Goal: Information Seeking & Learning: Learn about a topic

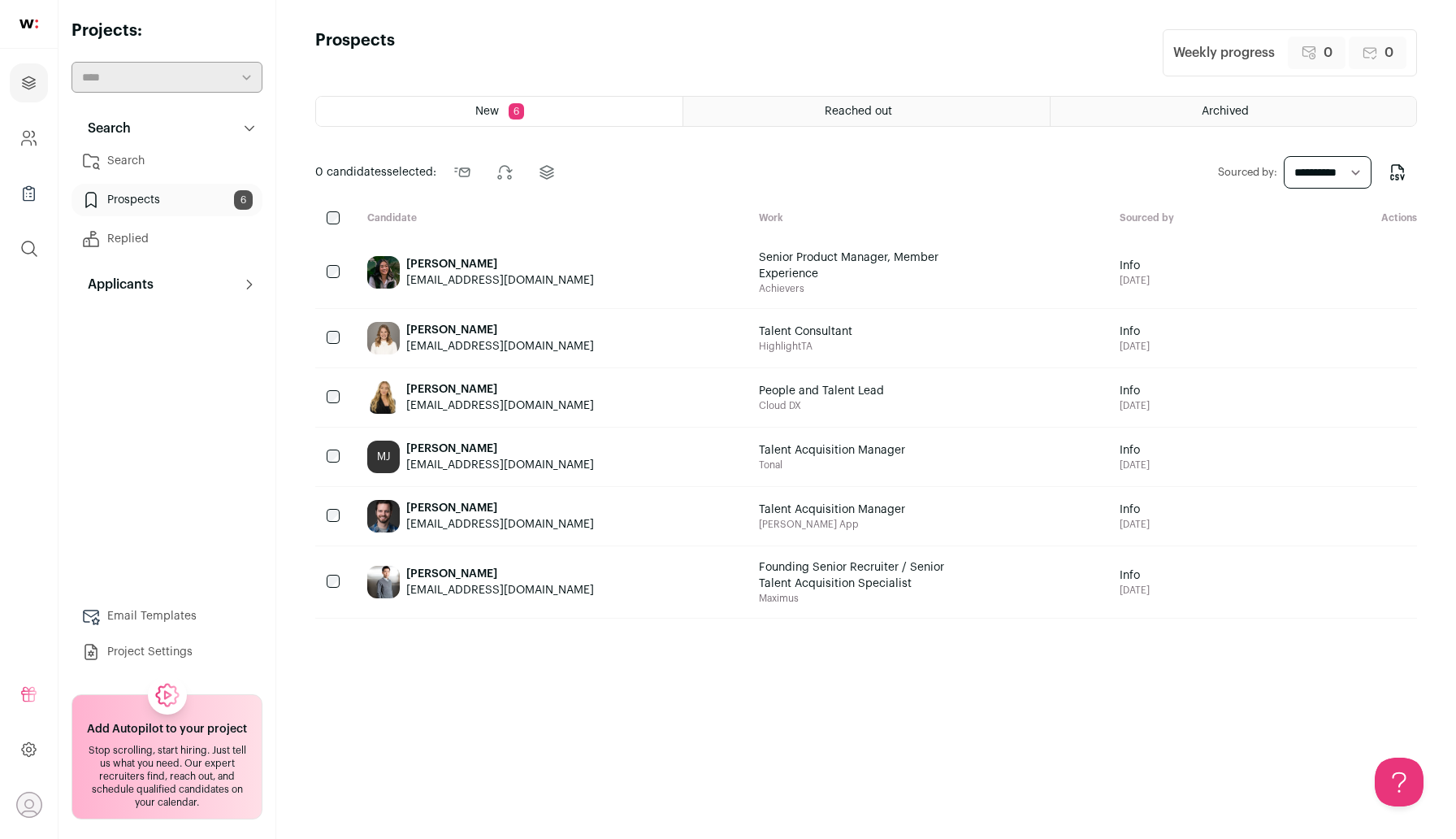
click at [128, 157] on link "Search" at bounding box center [166, 160] width 191 height 32
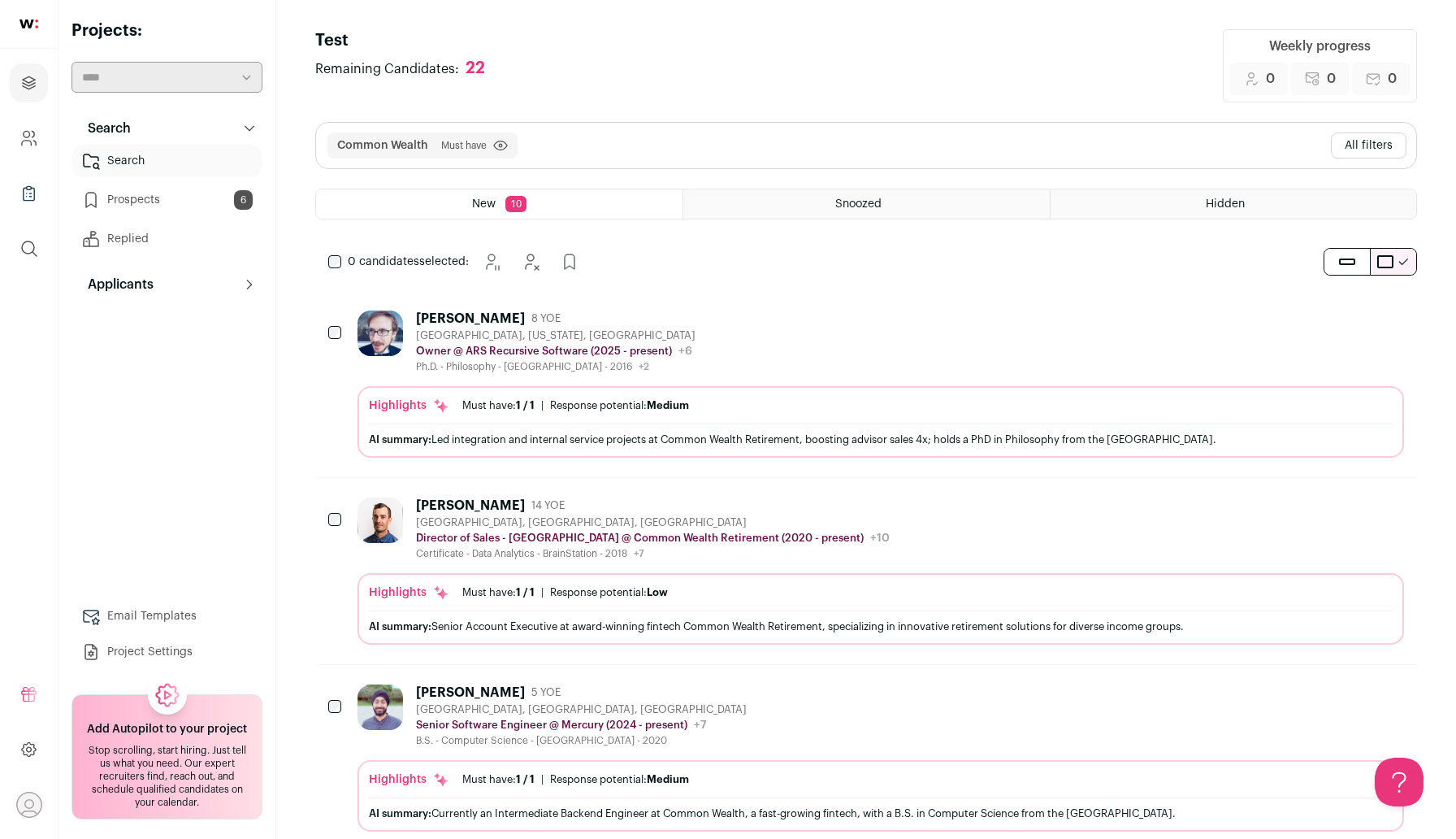
click at [1341, 151] on button "All filters" at bounding box center [1369, 145] width 76 height 26
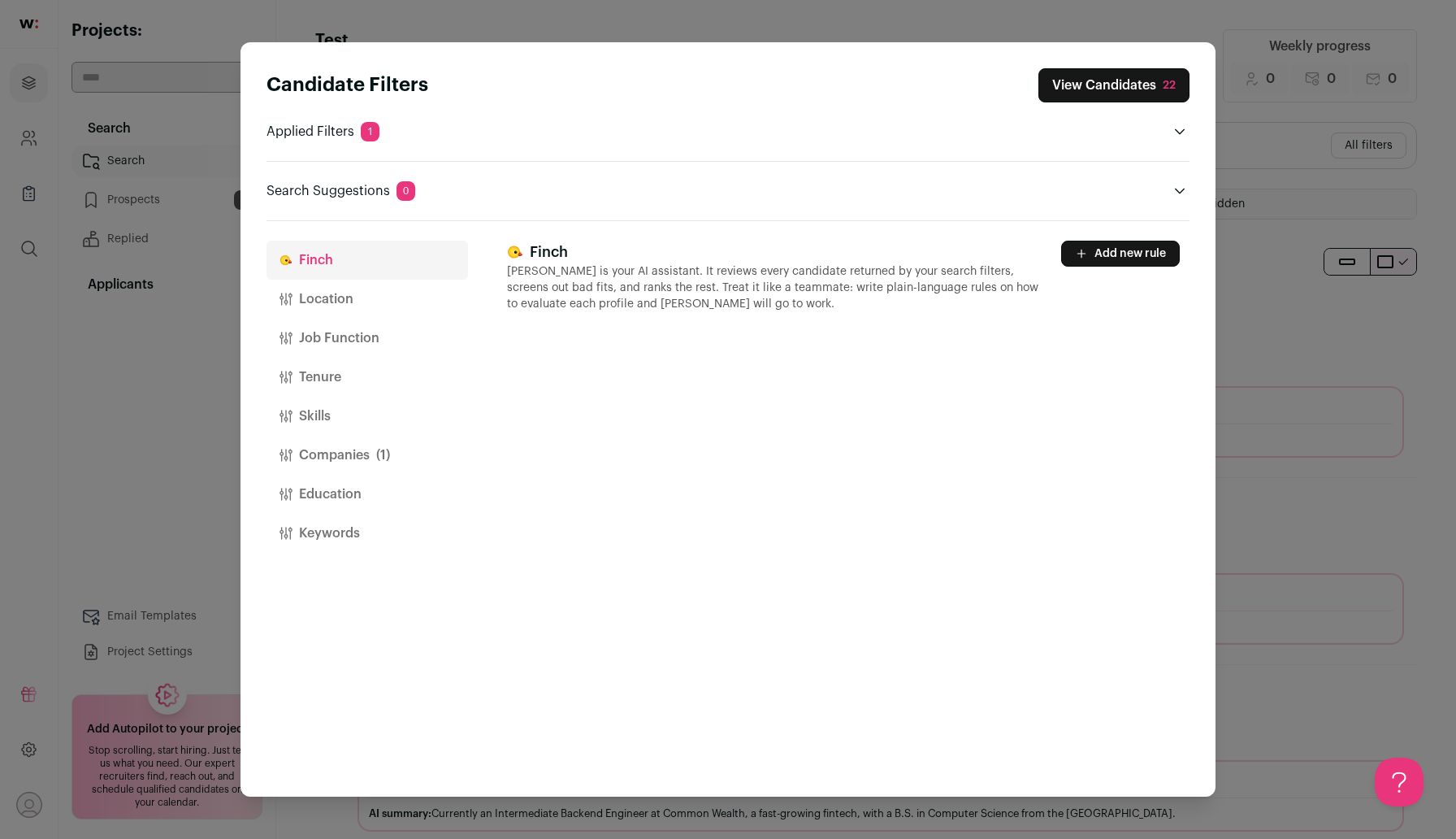
click at [331, 453] on button "Companies (1)" at bounding box center [367, 455] width 201 height 39
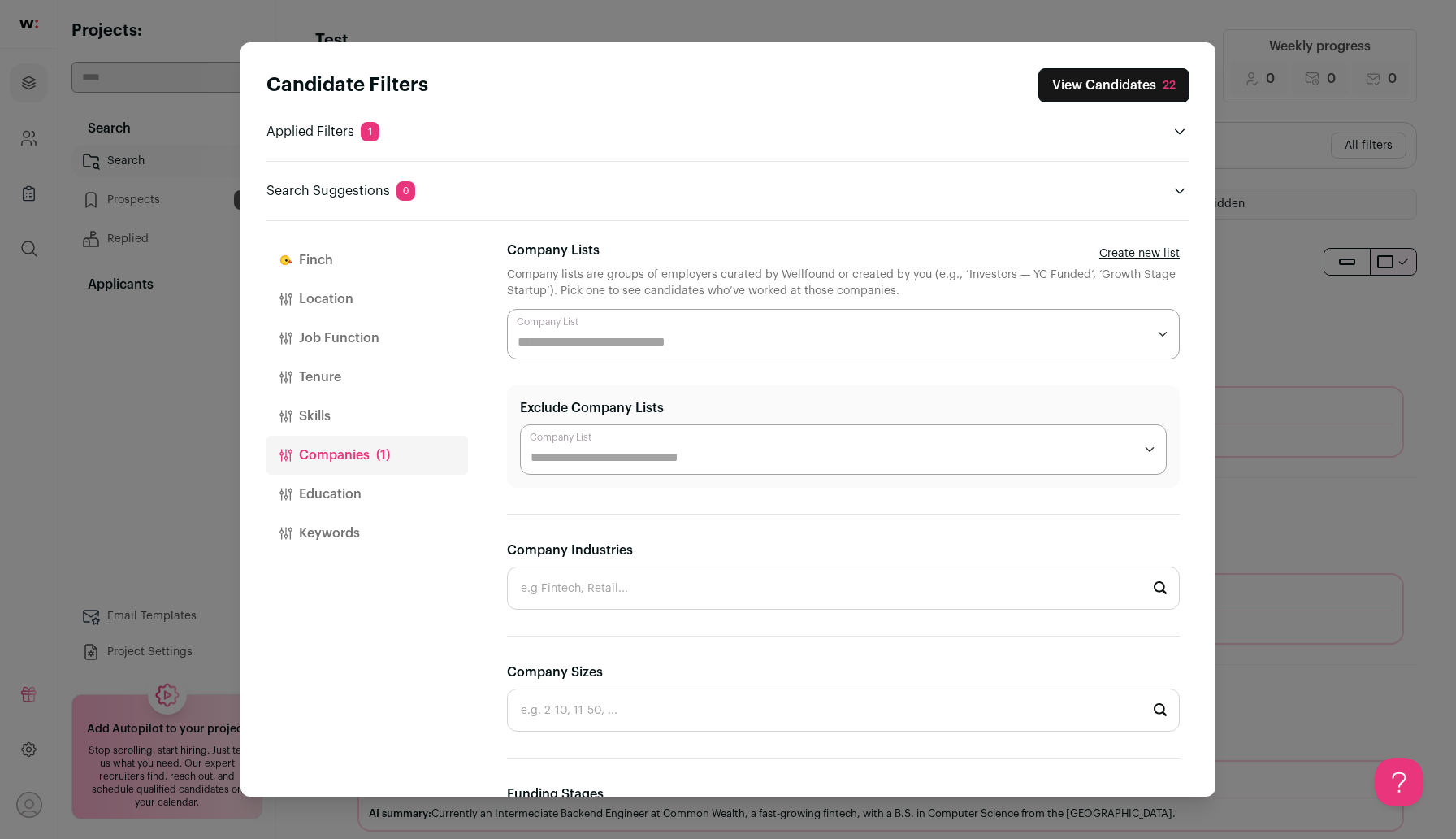
scroll to position [421, 0]
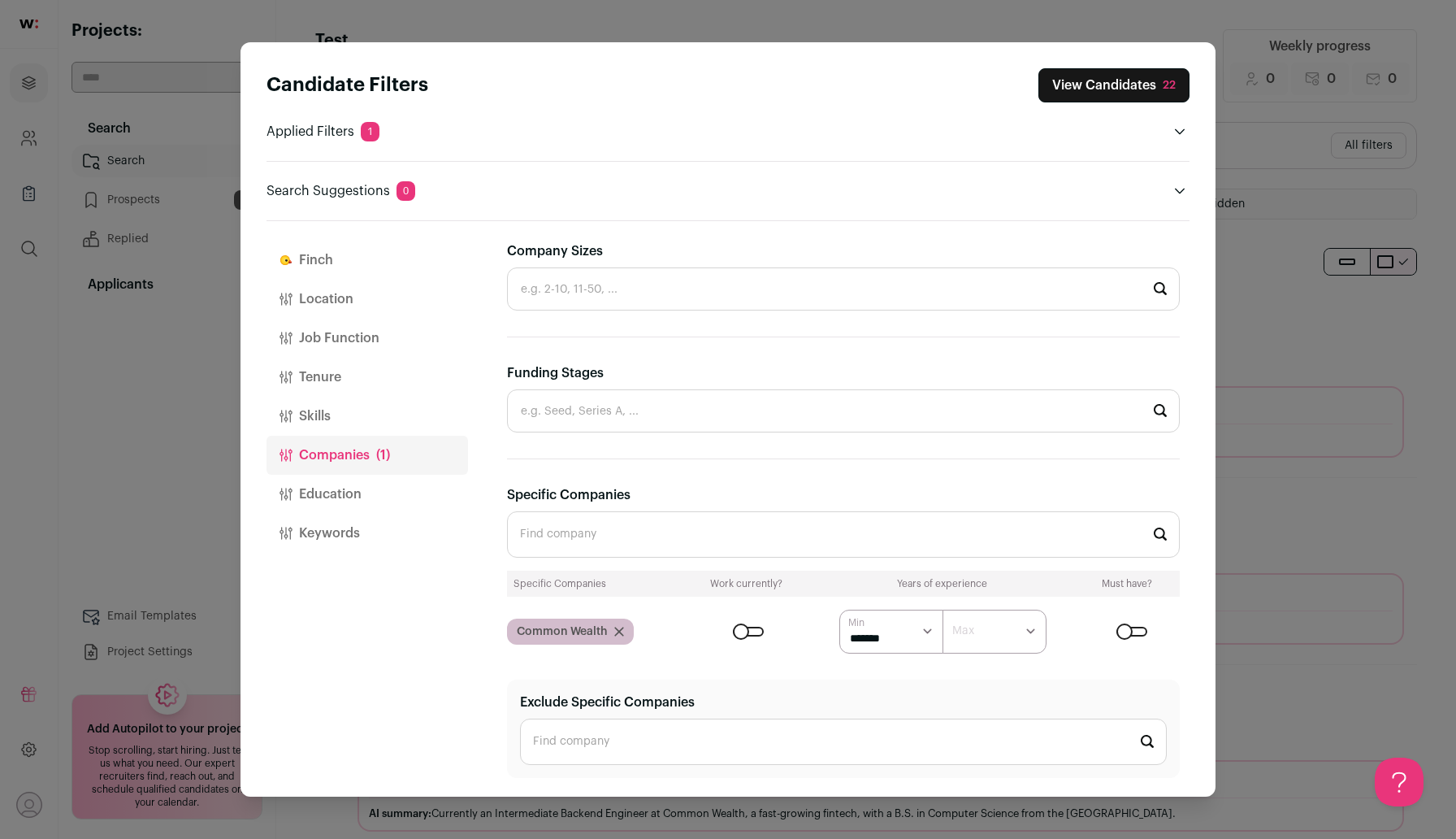
click at [352, 287] on button "Location" at bounding box center [367, 299] width 201 height 39
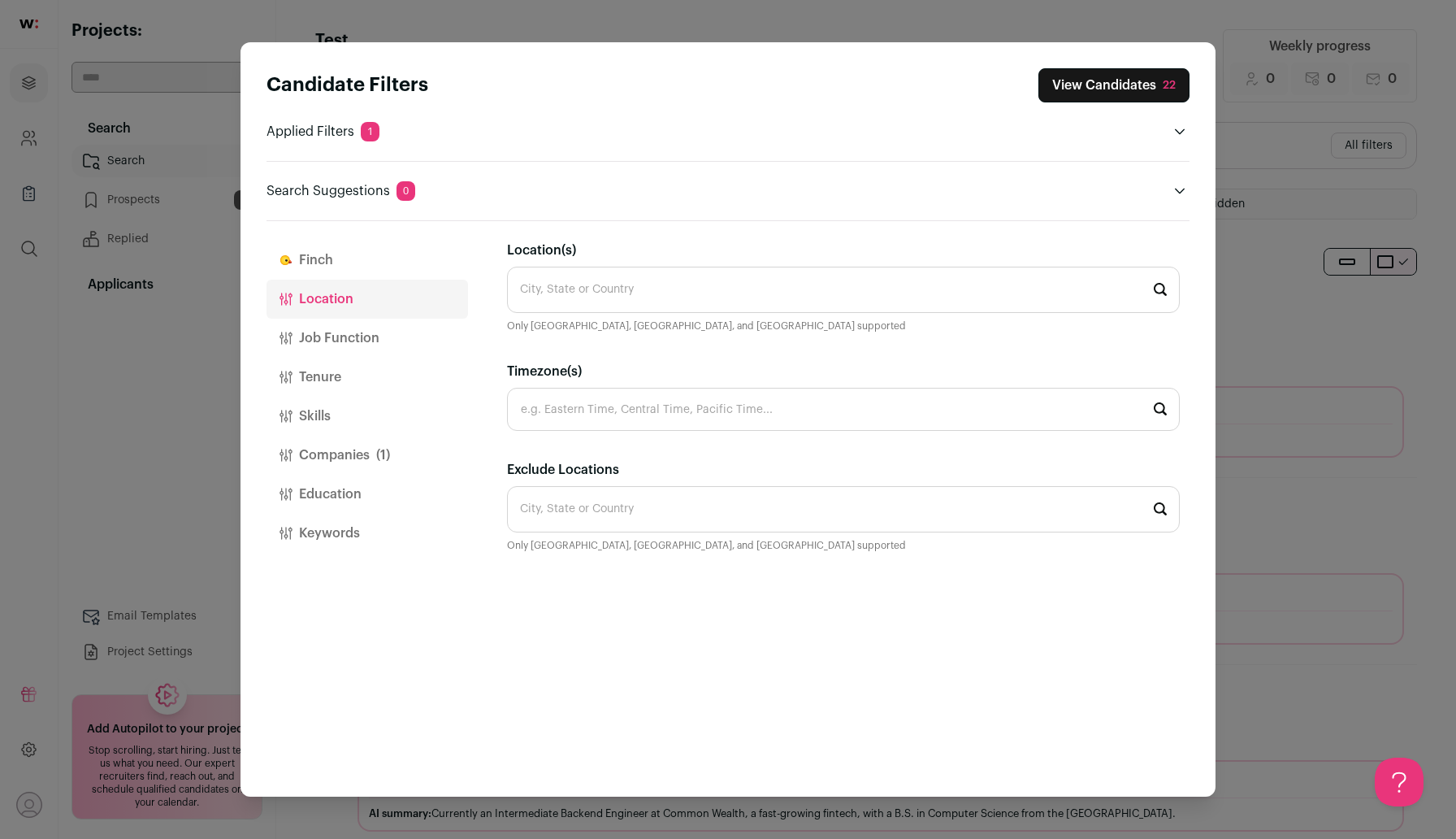
scroll to position [0, 0]
click at [571, 288] on input "Location(s)" at bounding box center [843, 290] width 672 height 47
type input "r"
click at [374, 463] on button "Companies (1)" at bounding box center [367, 455] width 201 height 39
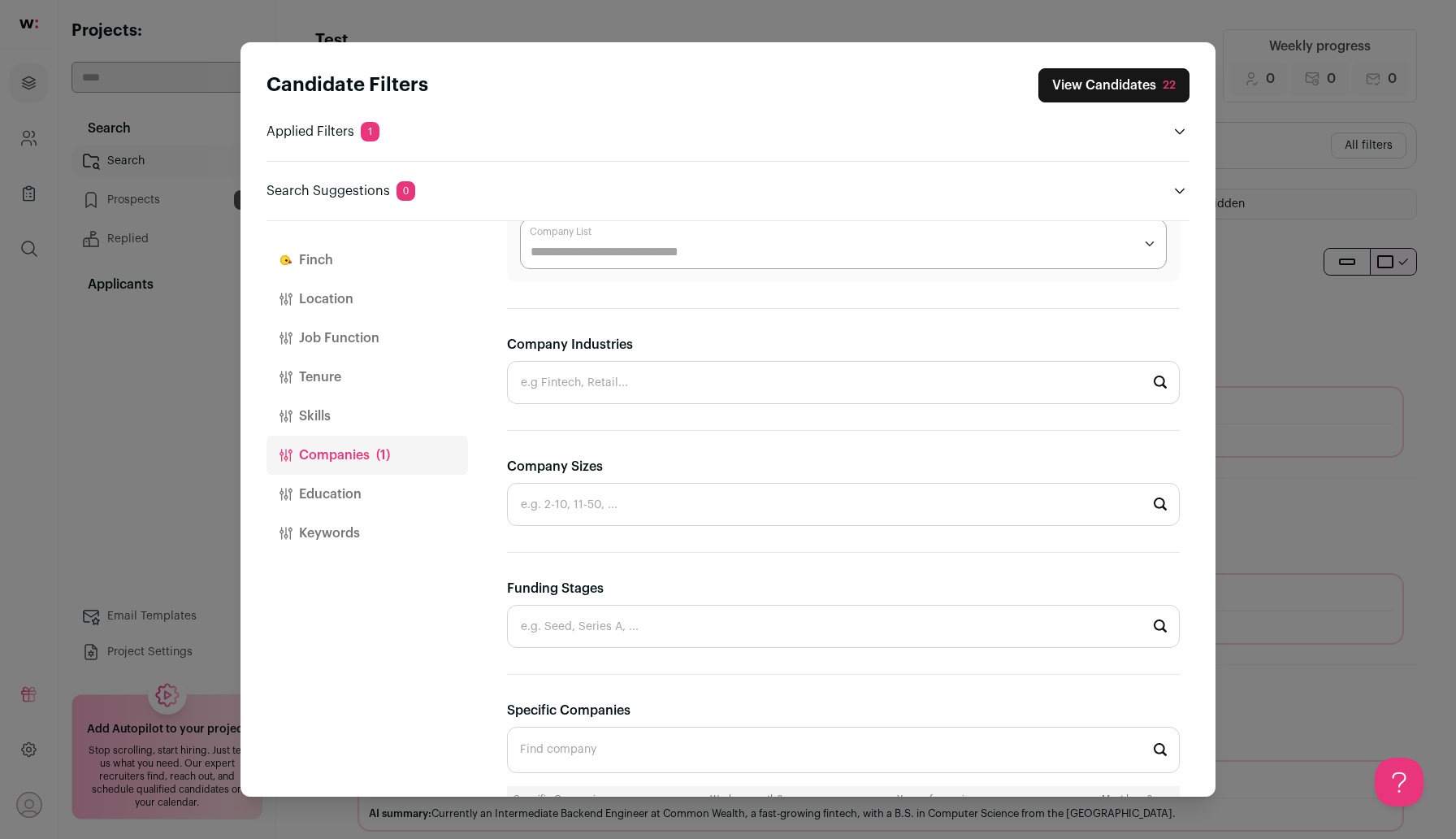
scroll to position [217, 0]
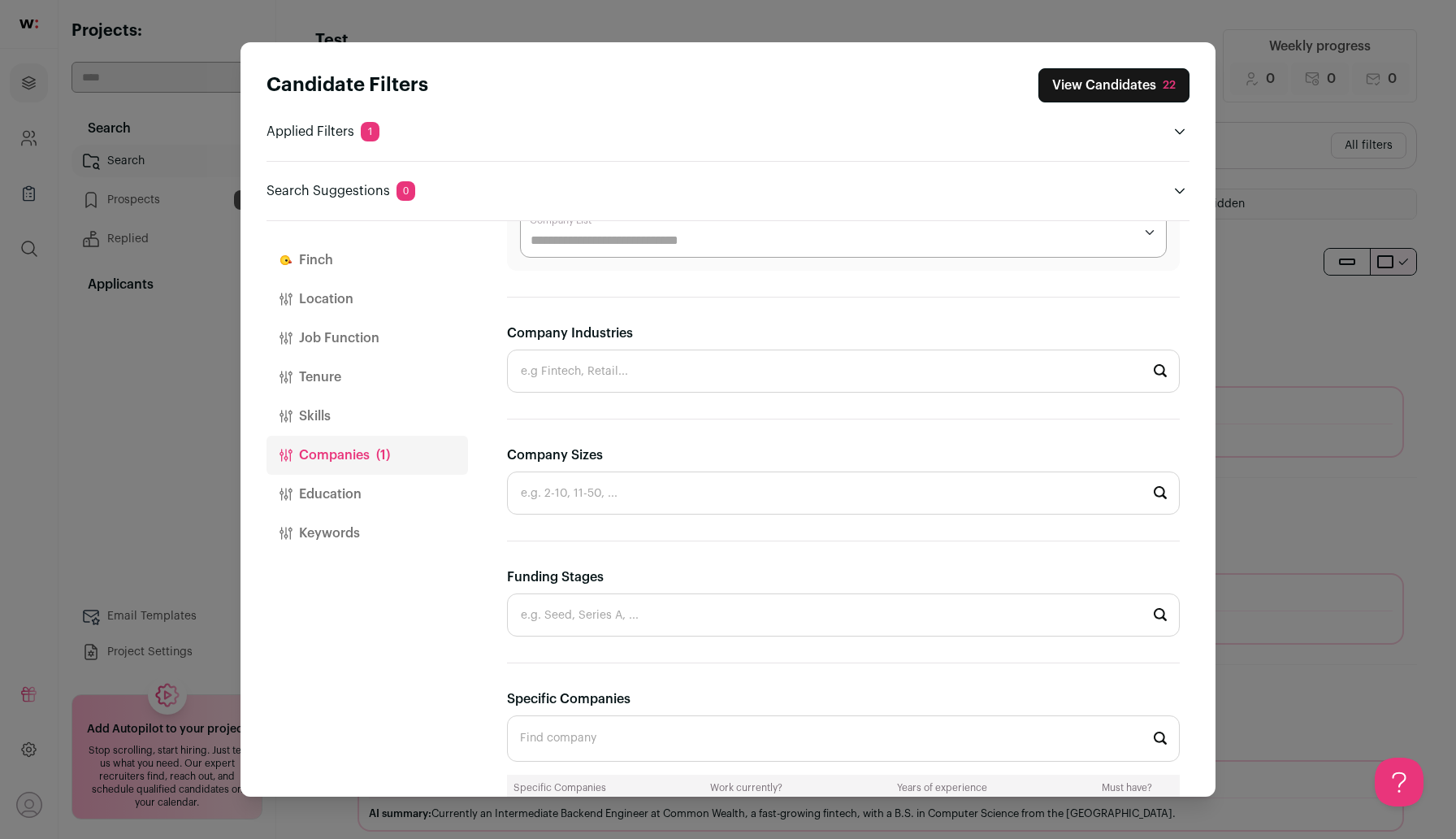
click at [812, 366] on input "Company Industries" at bounding box center [843, 371] width 672 height 43
click at [773, 435] on li "Hospitals and Health Care" at bounding box center [843, 414] width 671 height 43
type input "Hospitals and Health Care"
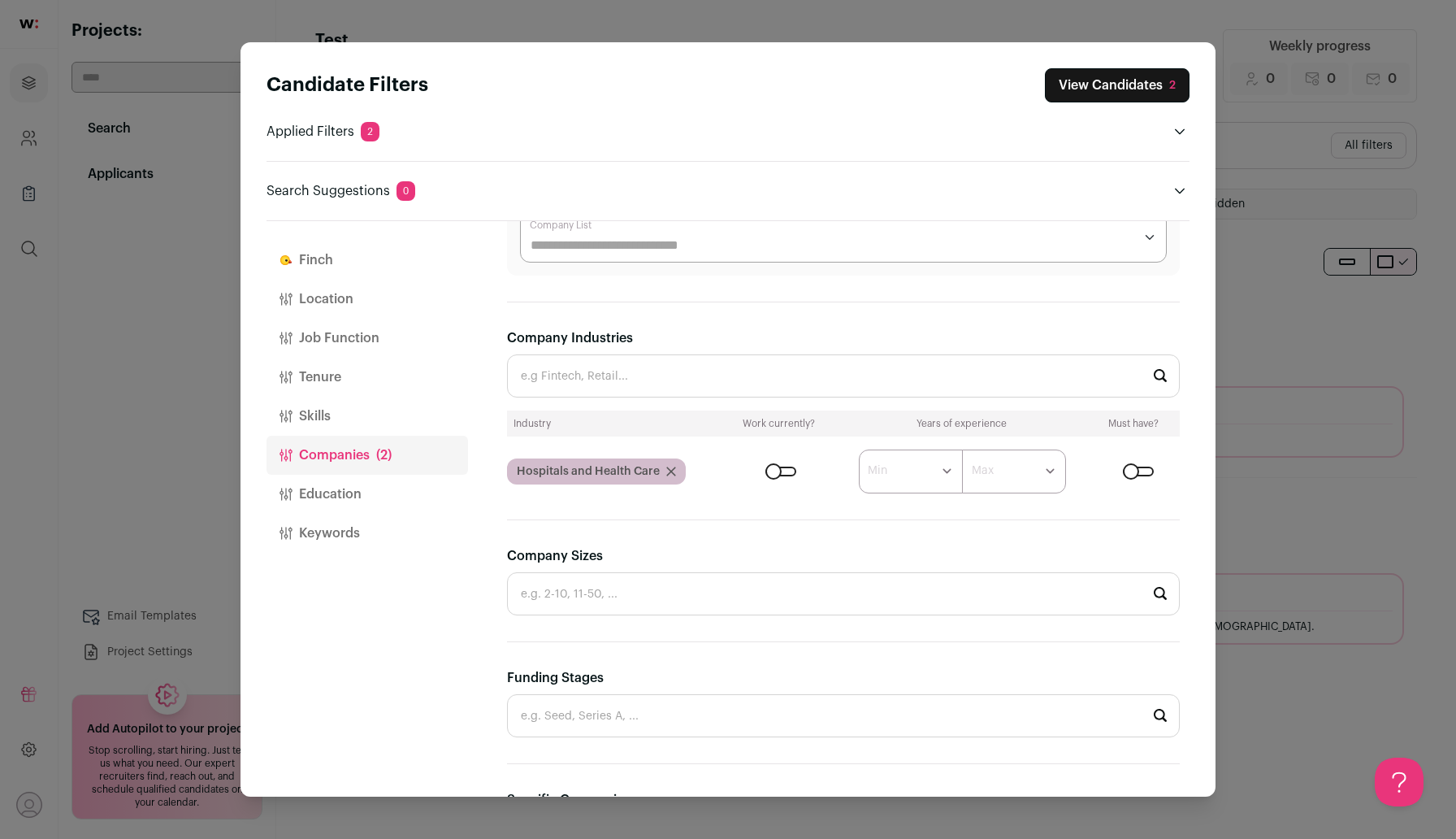
scroll to position [0, 0]
click at [785, 467] on div "Close modal via background" at bounding box center [781, 470] width 31 height 9
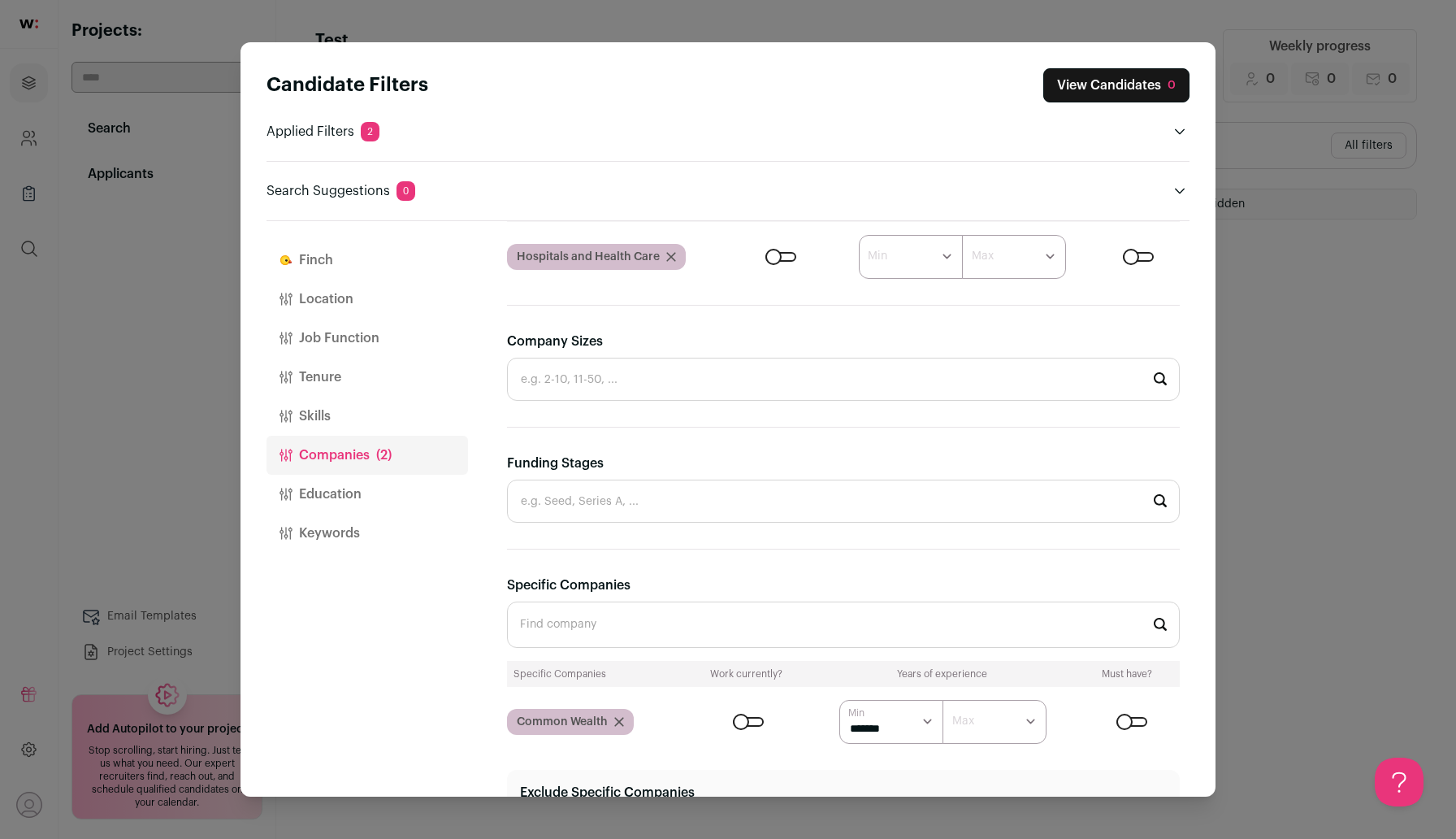
scroll to position [517, 0]
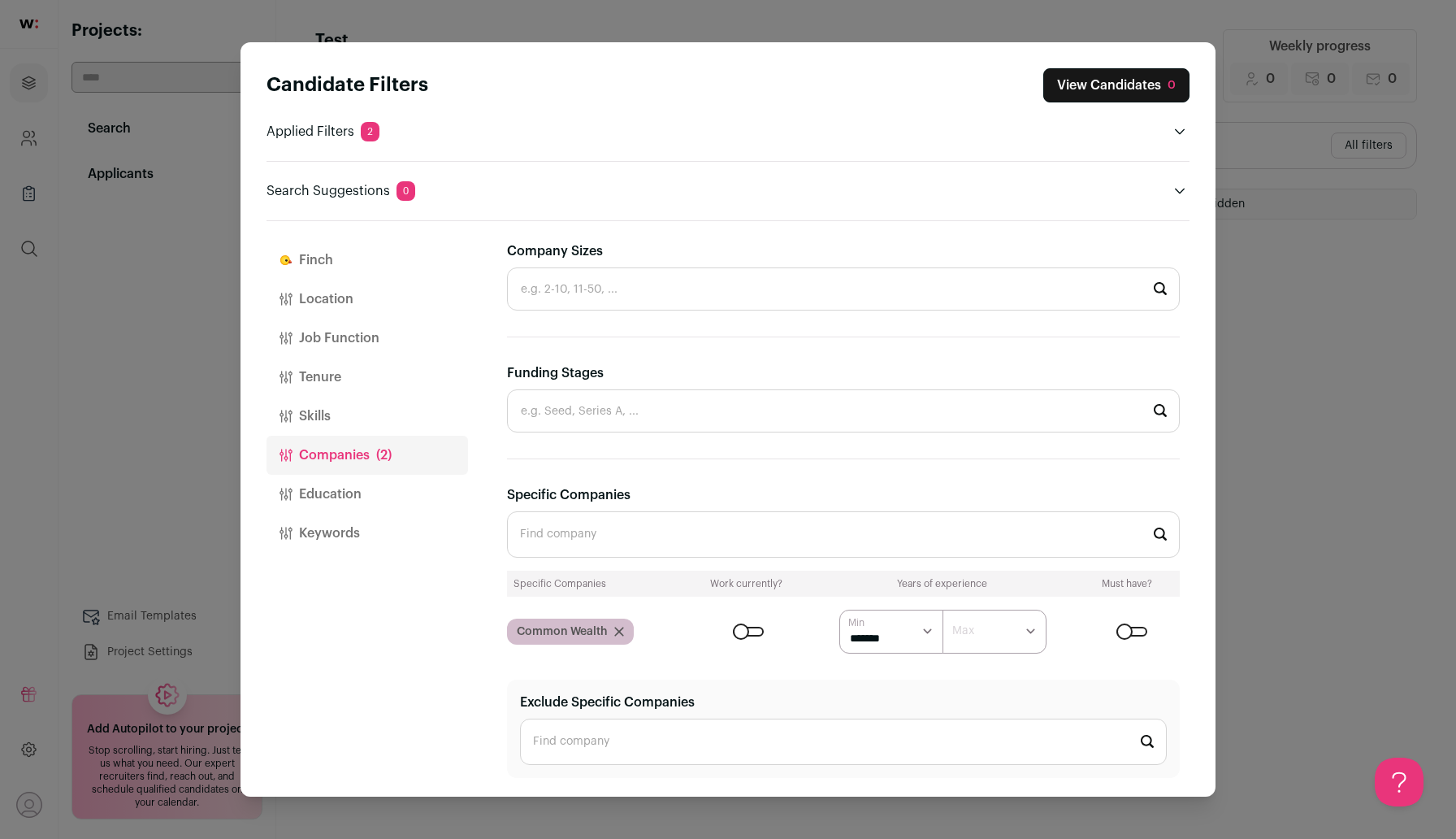
click at [616, 633] on icon "Close modal via background" at bounding box center [619, 632] width 8 height 8
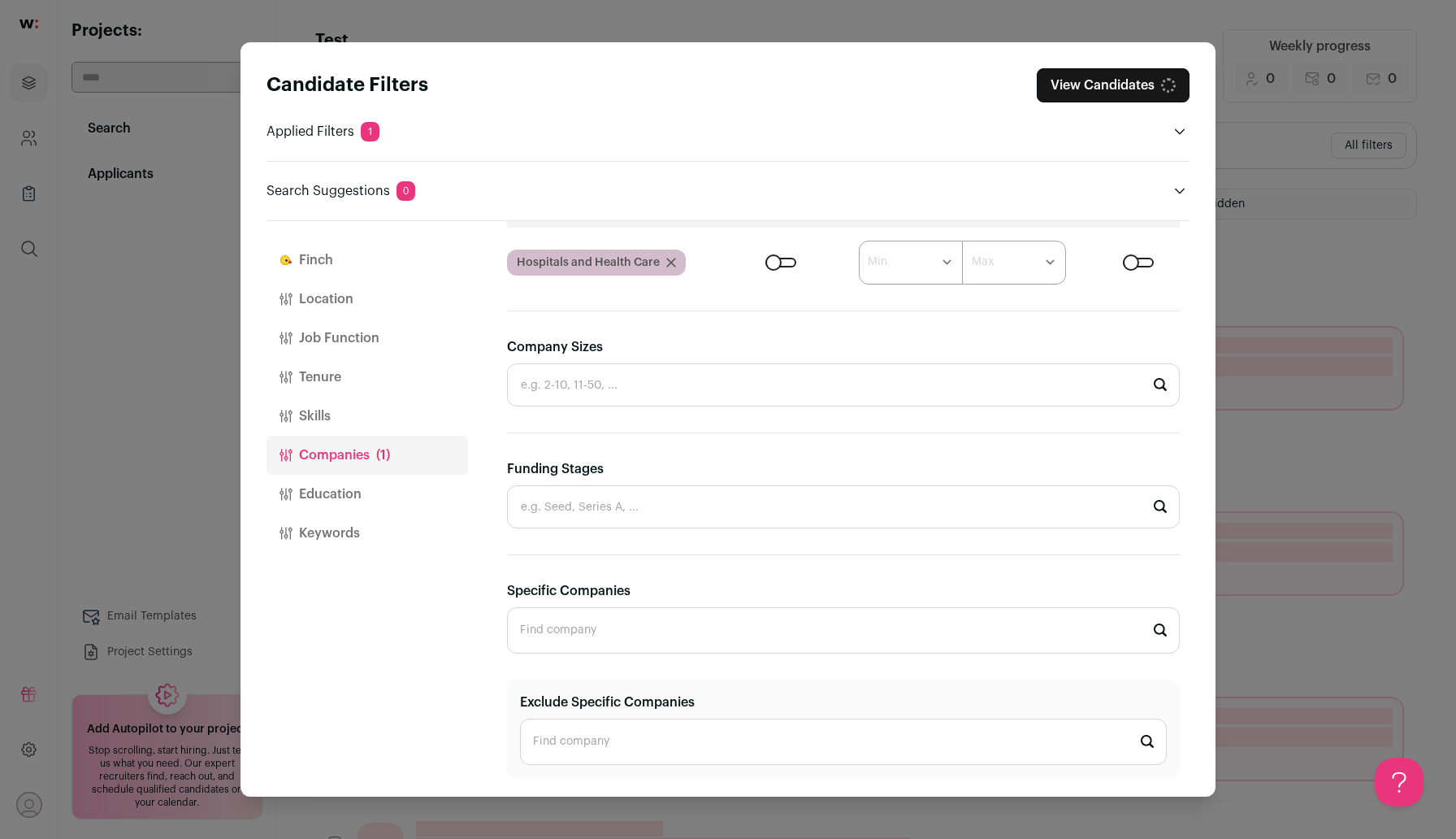
scroll to position [421, 0]
click at [356, 526] on button "Keywords" at bounding box center [367, 533] width 201 height 39
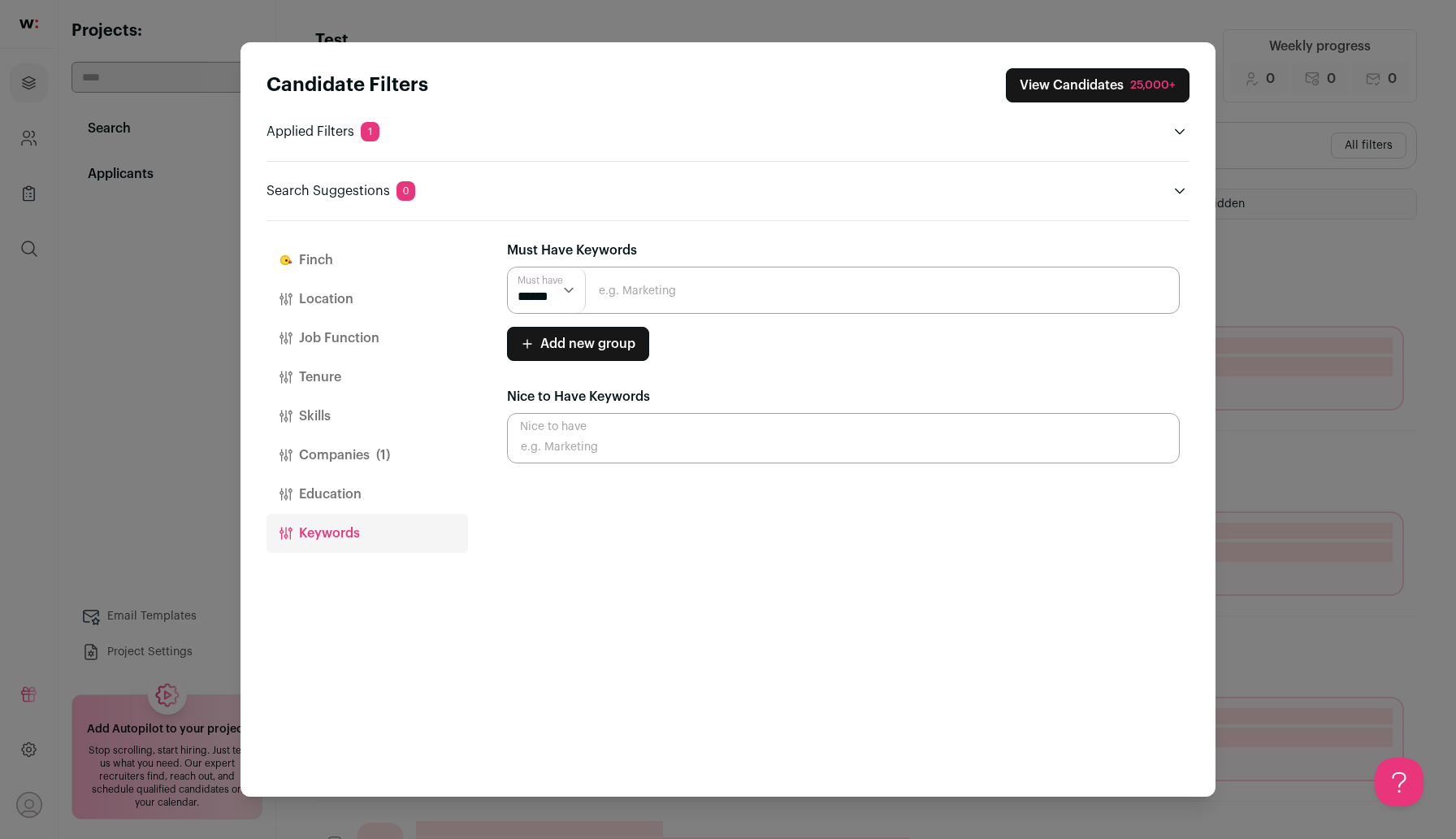
scroll to position [0, 0]
click at [785, 298] on input "Close modal via background" at bounding box center [843, 290] width 672 height 48
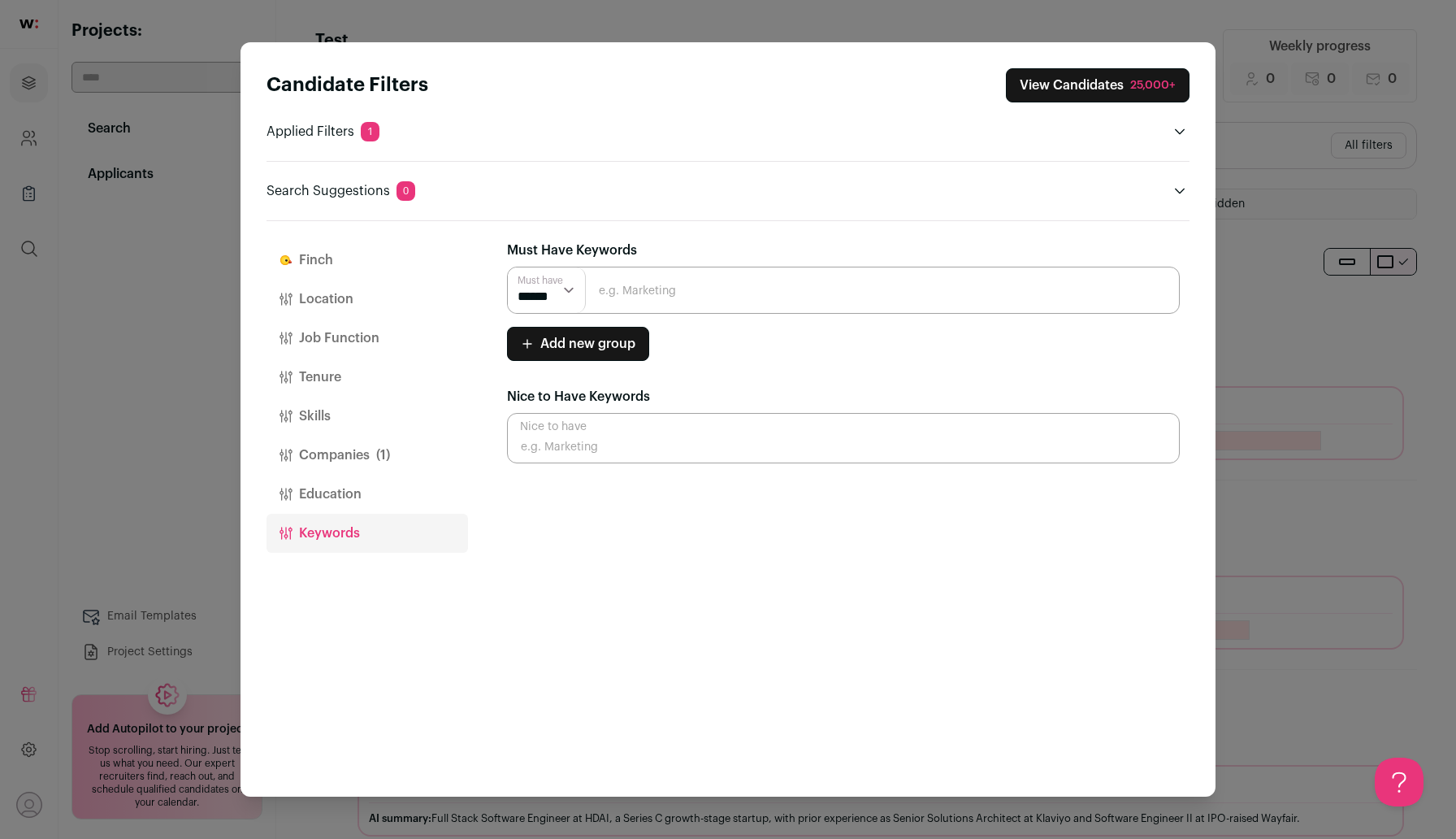
click at [671, 291] on input "Close modal via background" at bounding box center [843, 290] width 672 height 48
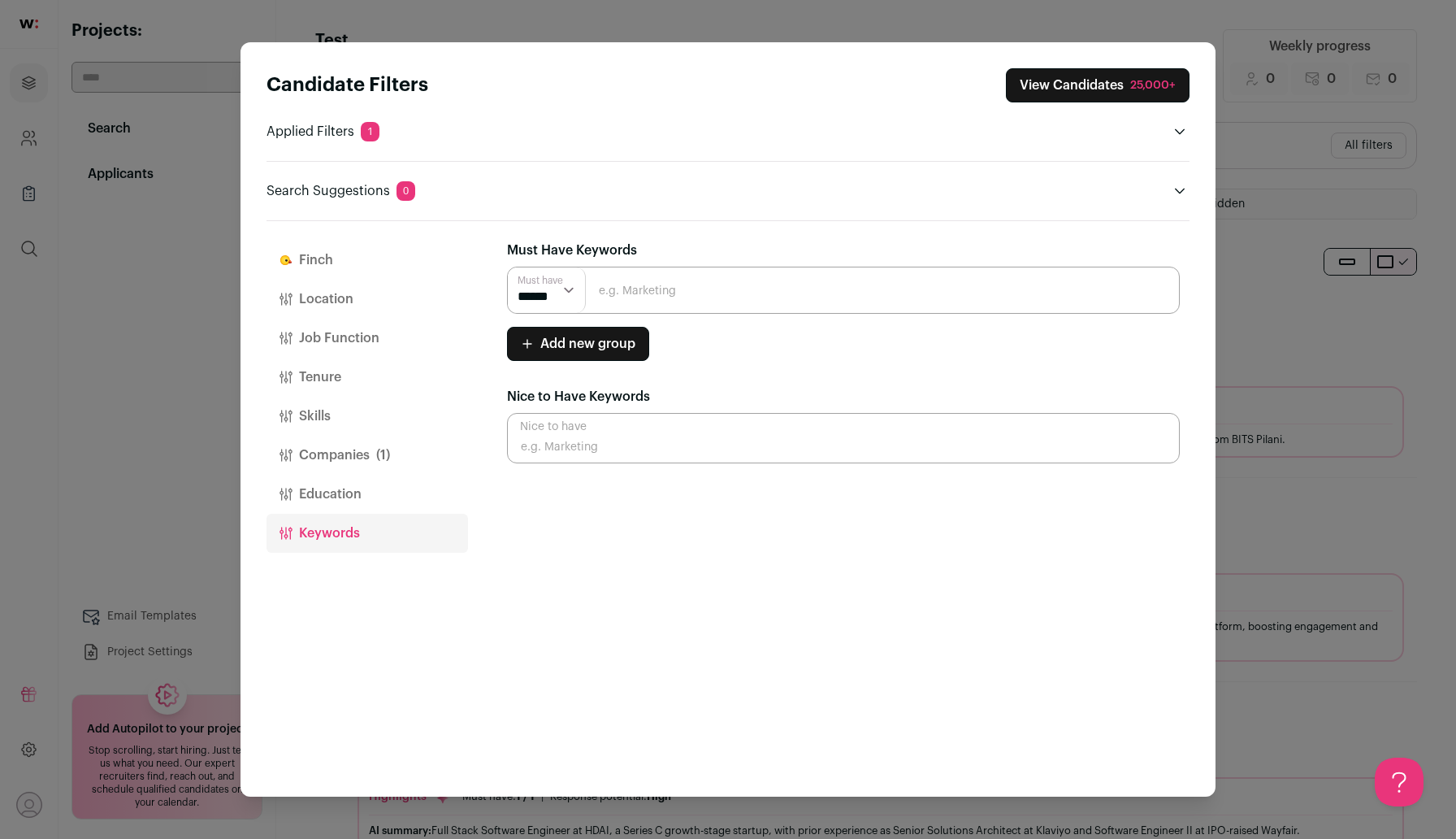
type input "Senior Technical Recruiter"
click at [897, 283] on input "Senior Technical Recruiter" at bounding box center [843, 290] width 672 height 48
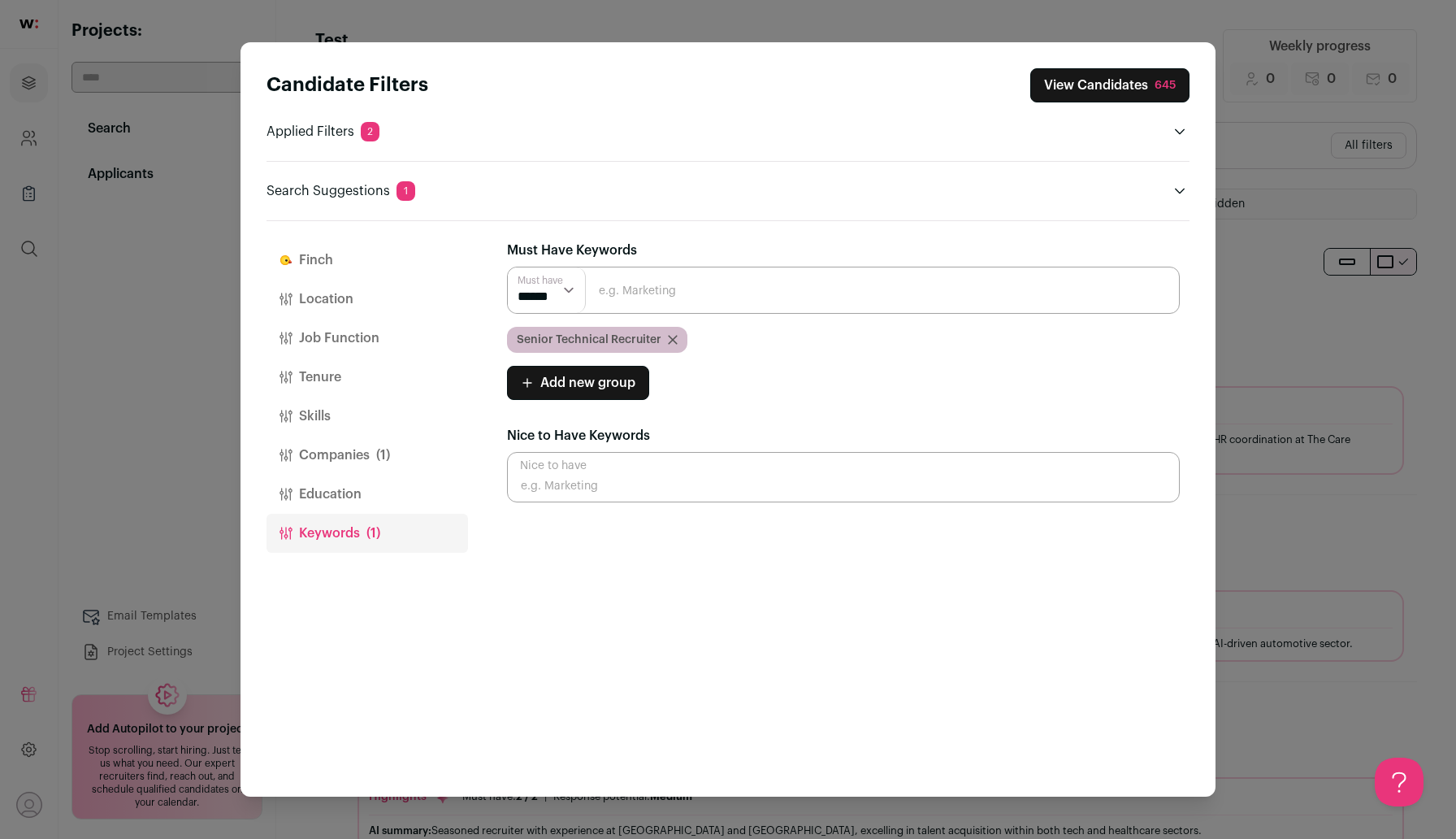
click at [1099, 95] on button "View Candidates 645" at bounding box center [1110, 85] width 160 height 34
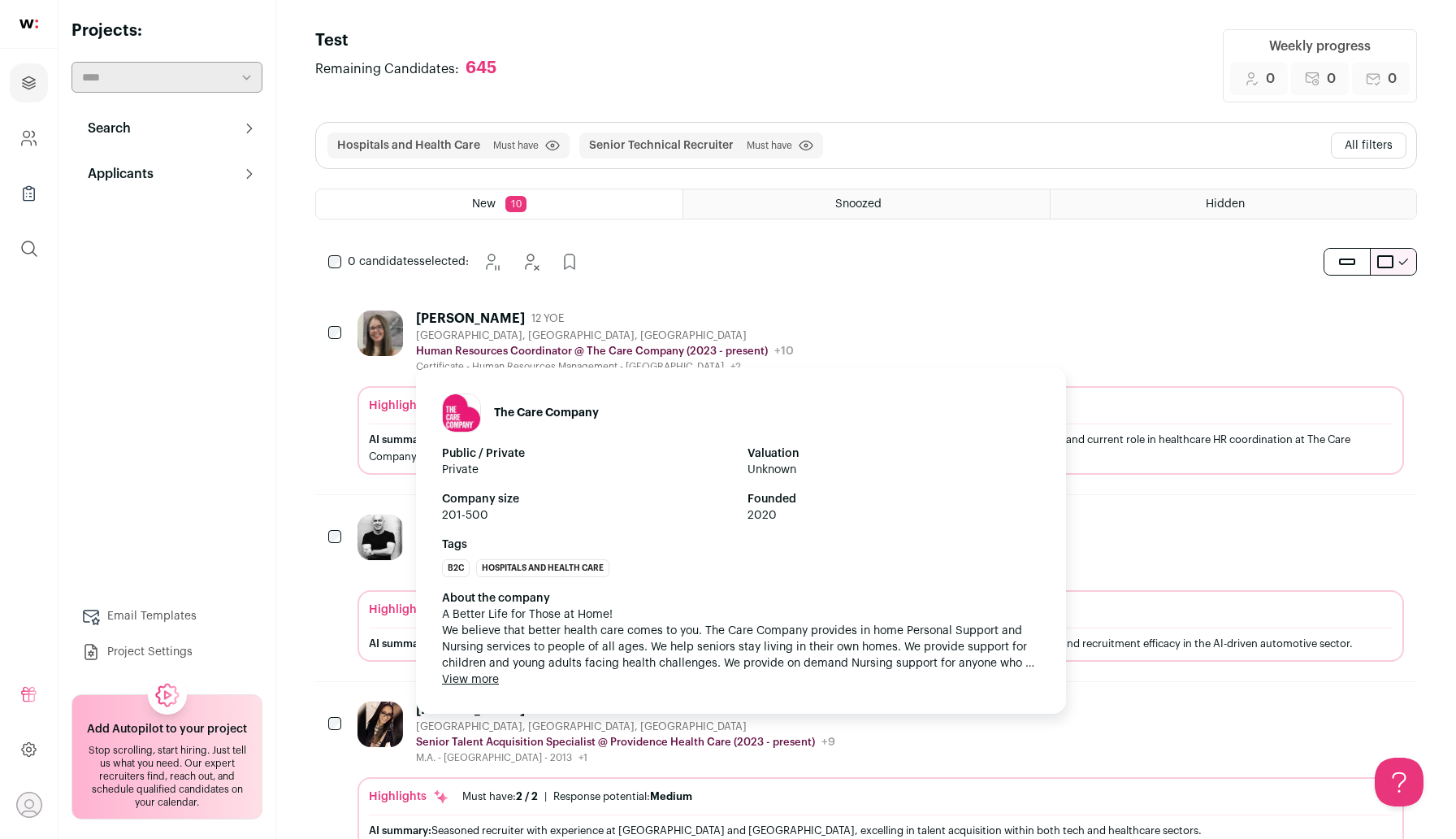
click at [464, 425] on img at bounding box center [462, 413] width 37 height 37
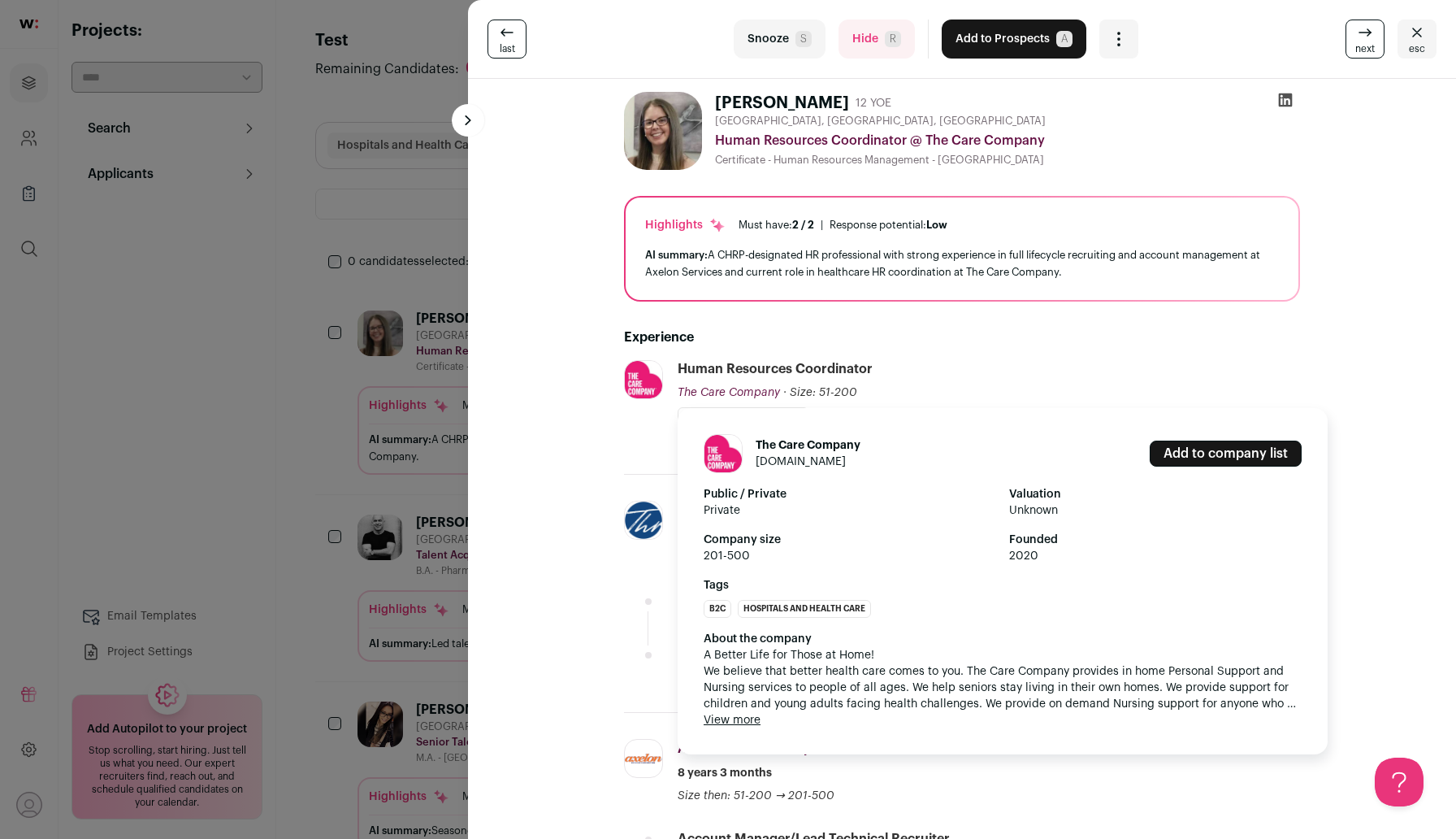
click at [812, 460] on link "[DOMAIN_NAME]" at bounding box center [801, 461] width 90 height 11
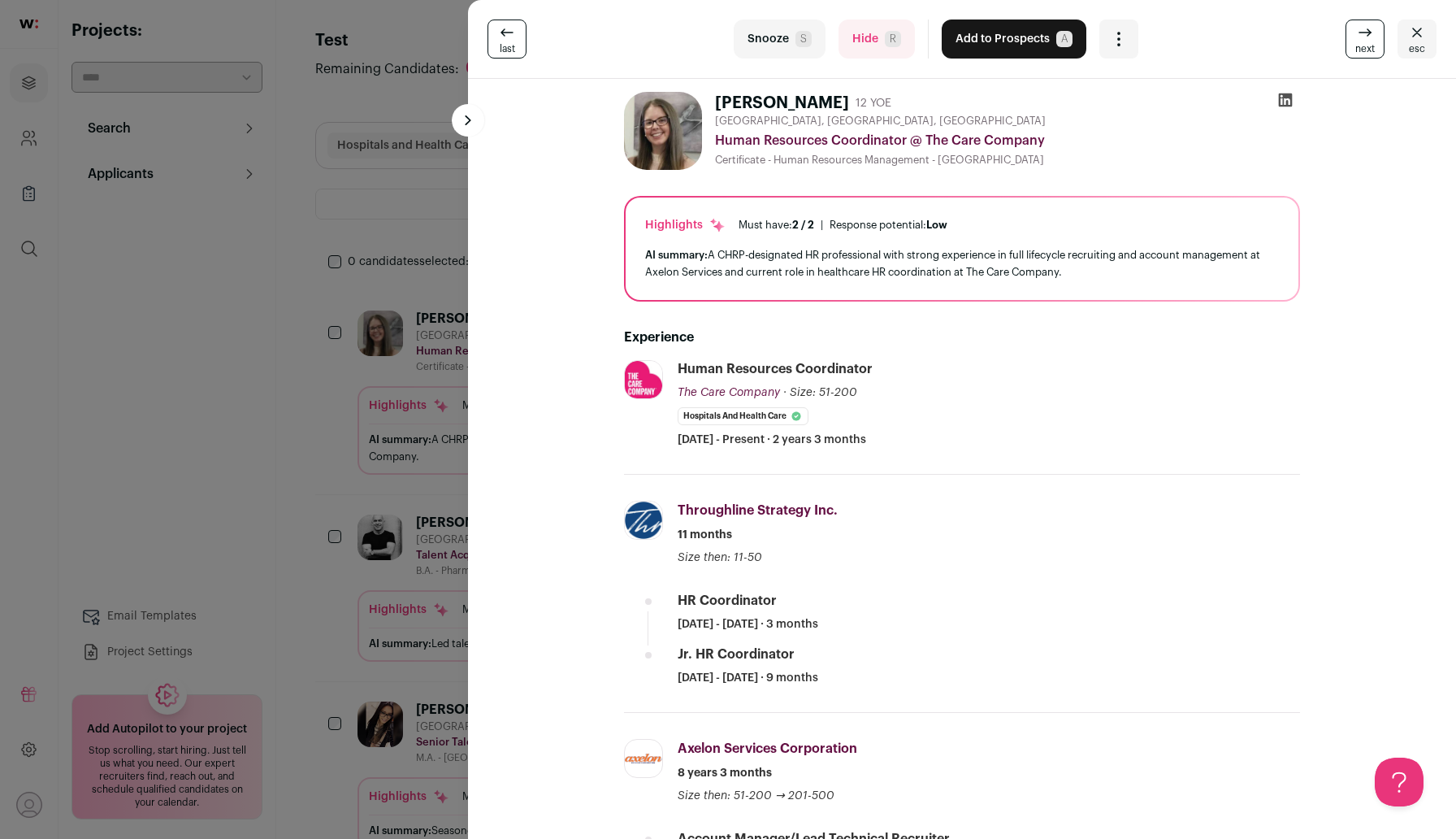
click at [380, 462] on div "last Snooze S Hide R Add to Prospects A Are you sure? [PERSON_NAME] is already …" at bounding box center [728, 420] width 1456 height 839
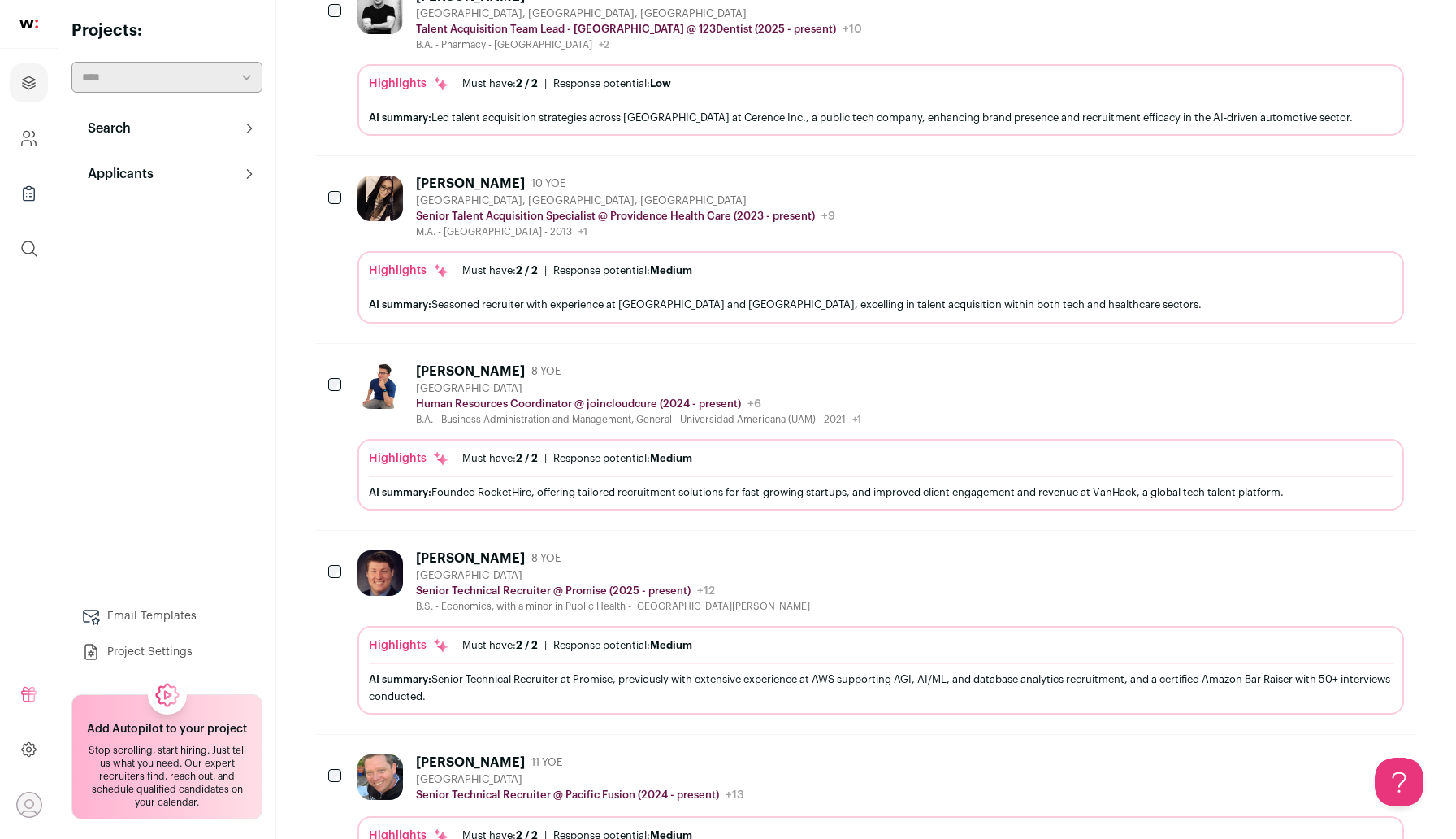
scroll to position [530, 0]
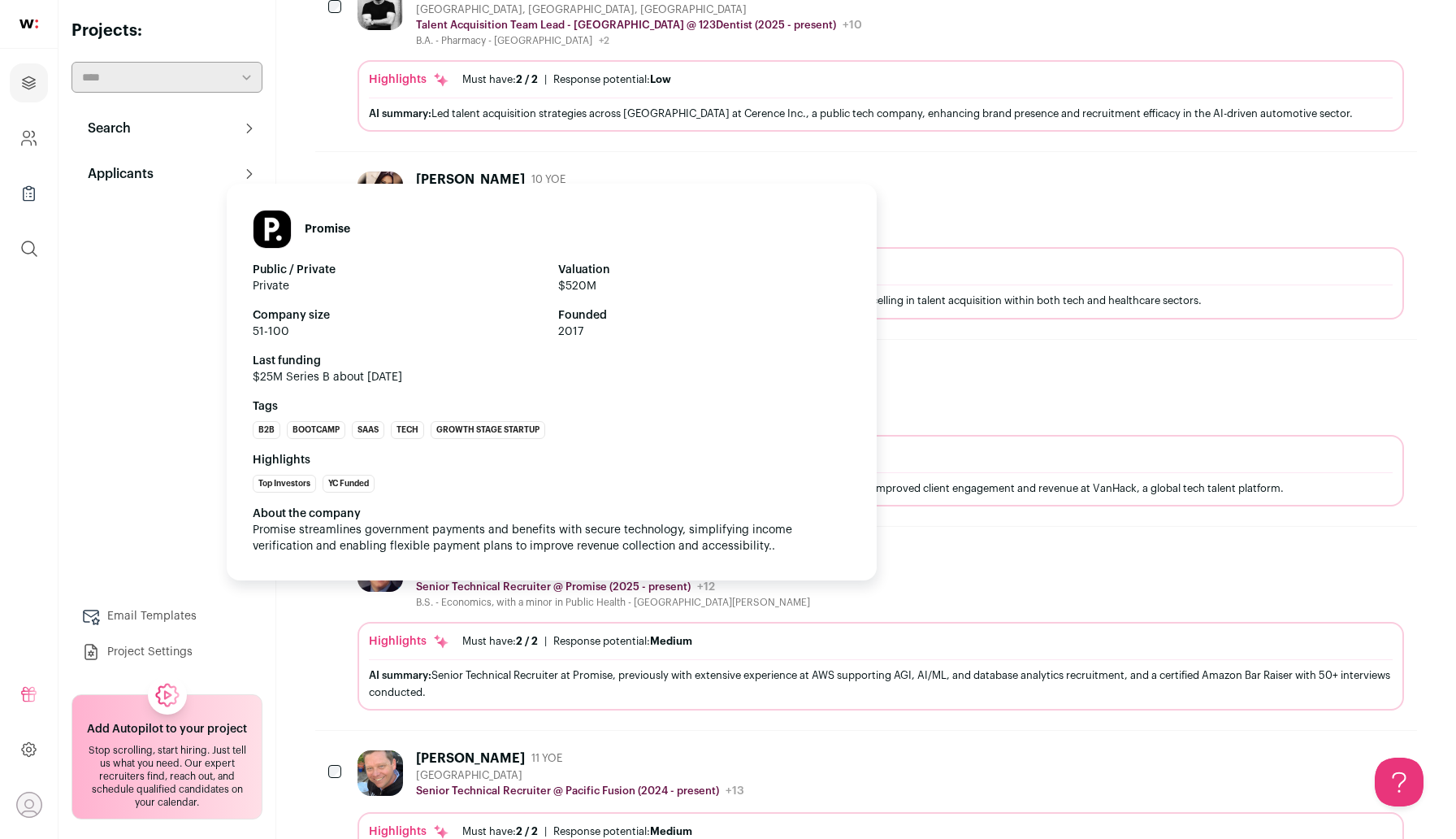
click at [319, 227] on h1 "Promise" at bounding box center [328, 228] width 46 height 16
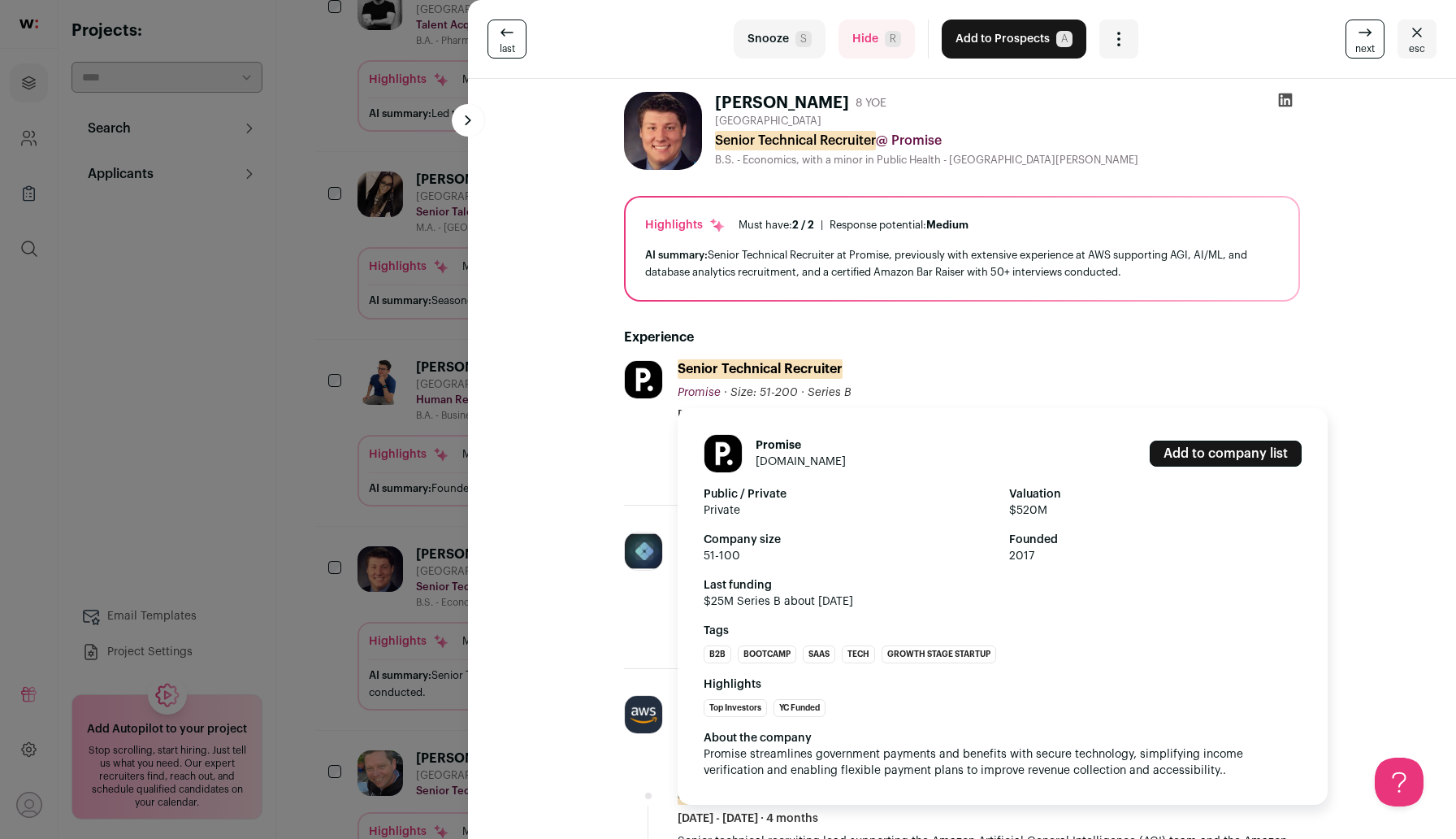
click at [790, 463] on link "[DOMAIN_NAME]" at bounding box center [801, 461] width 90 height 11
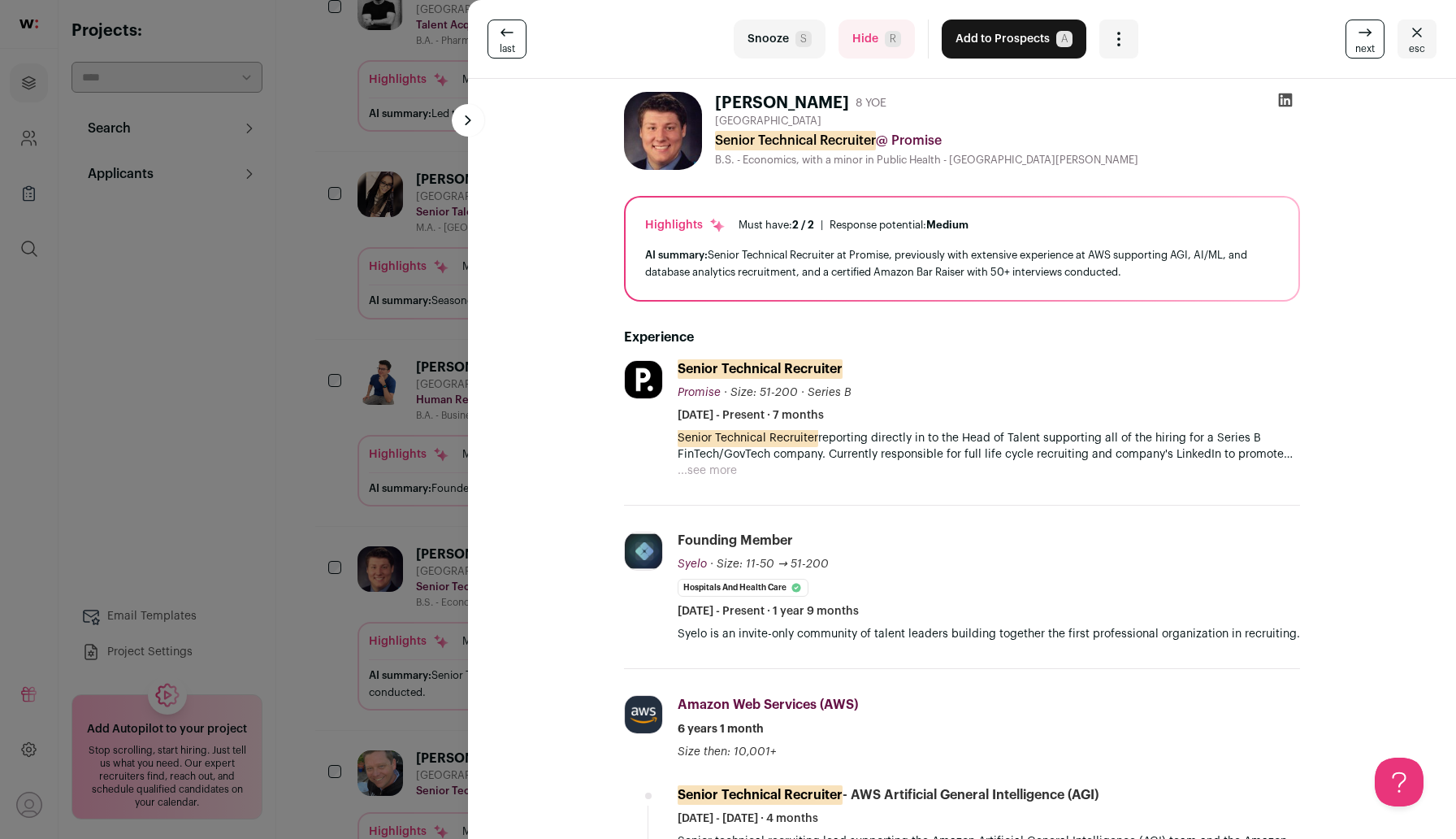
click at [211, 237] on div "last Snooze S Hide R Add to Prospects A Are you sure? [PERSON_NAME] is already …" at bounding box center [728, 420] width 1456 height 839
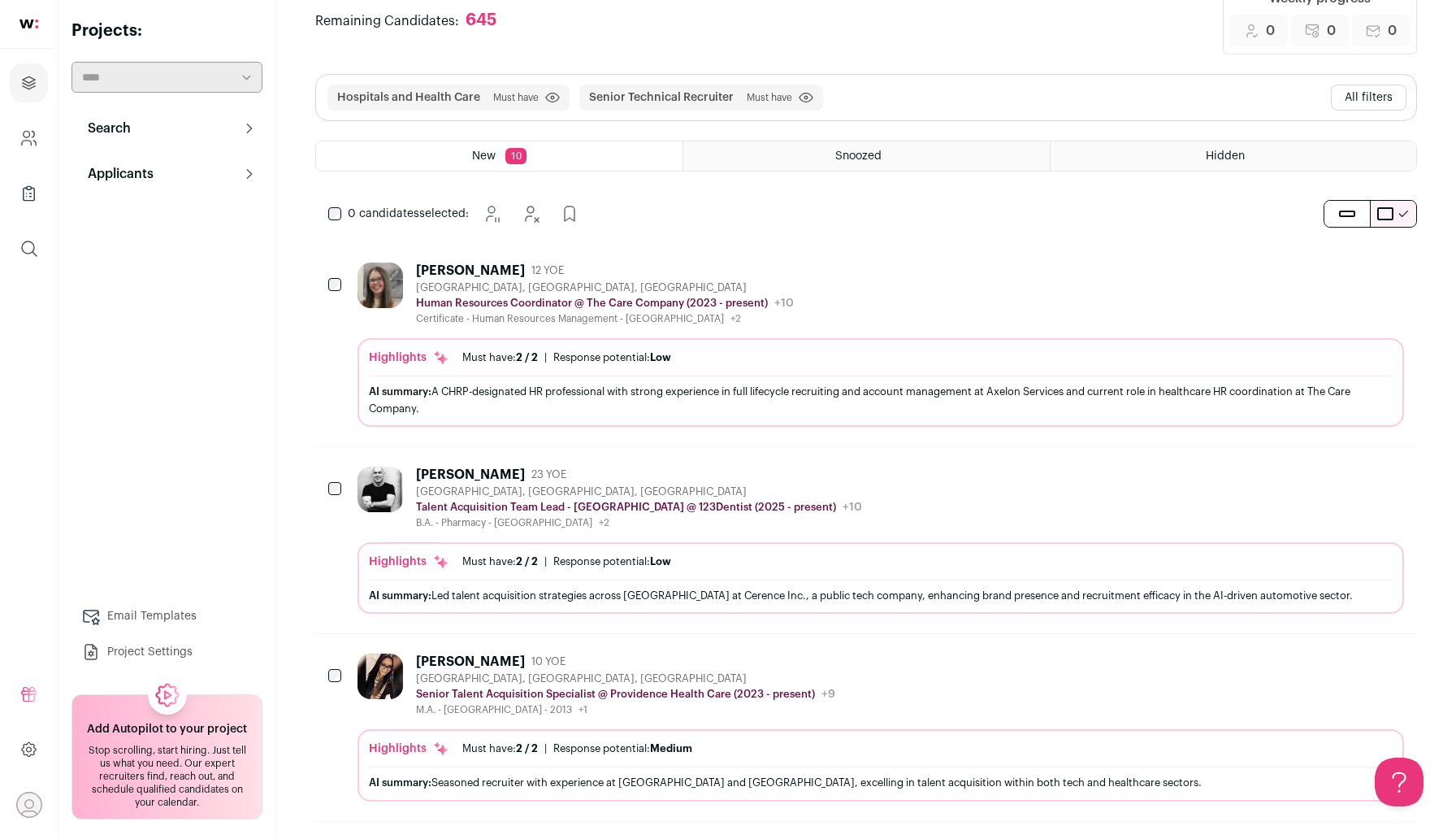
scroll to position [0, 0]
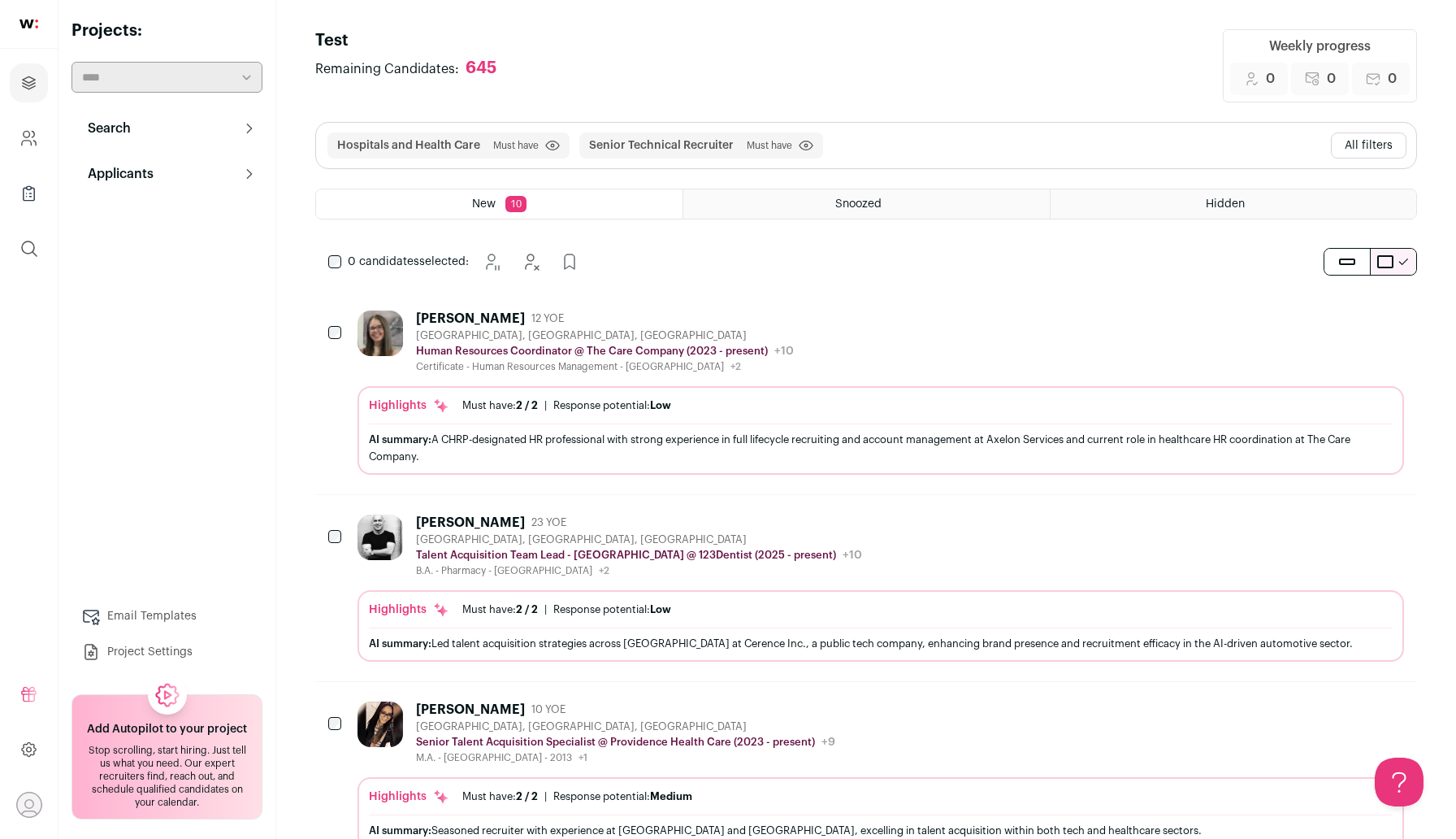
click at [1375, 140] on button "All filters" at bounding box center [1369, 145] width 76 height 26
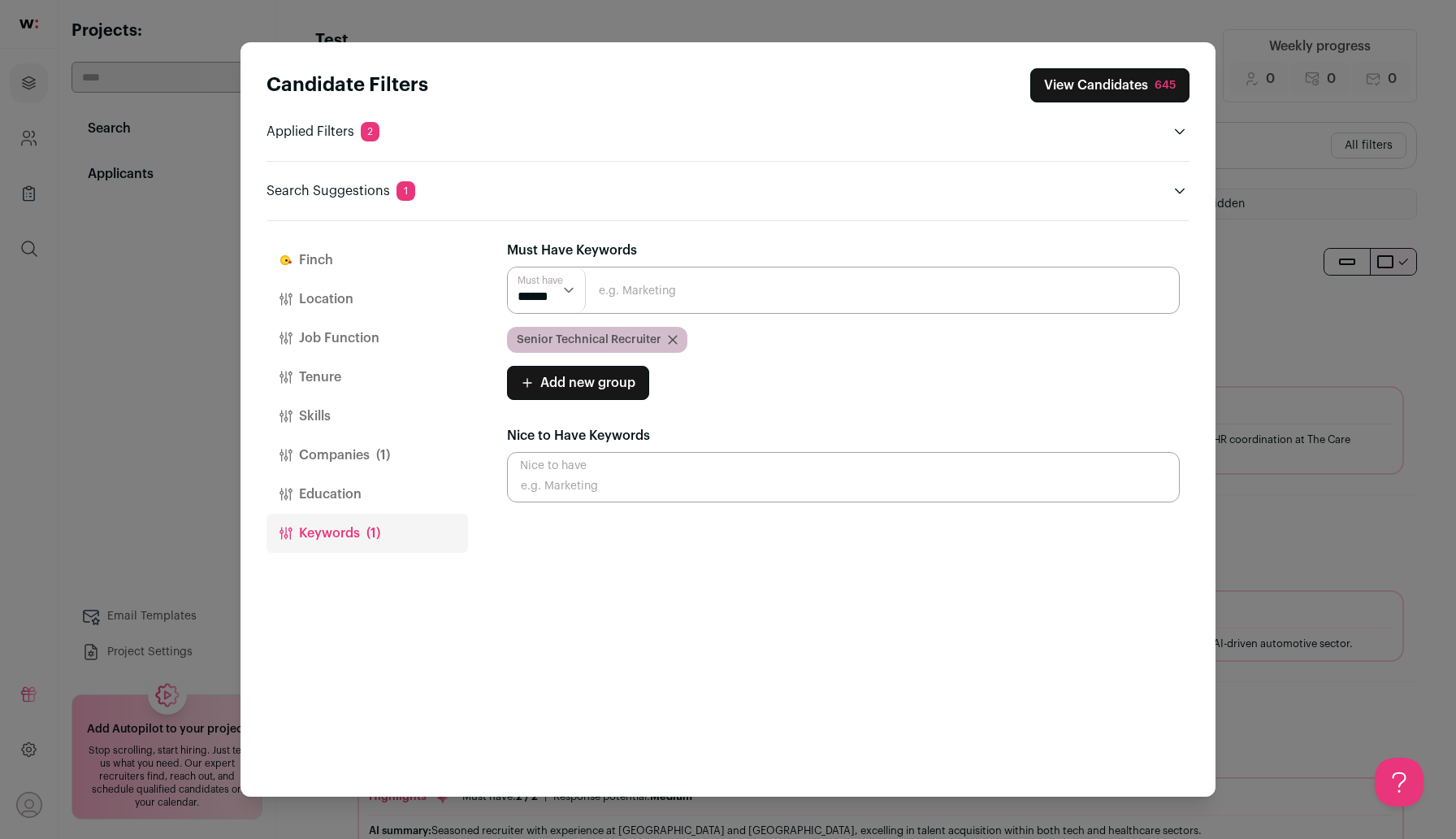
click at [345, 292] on button "Location" at bounding box center [367, 299] width 201 height 39
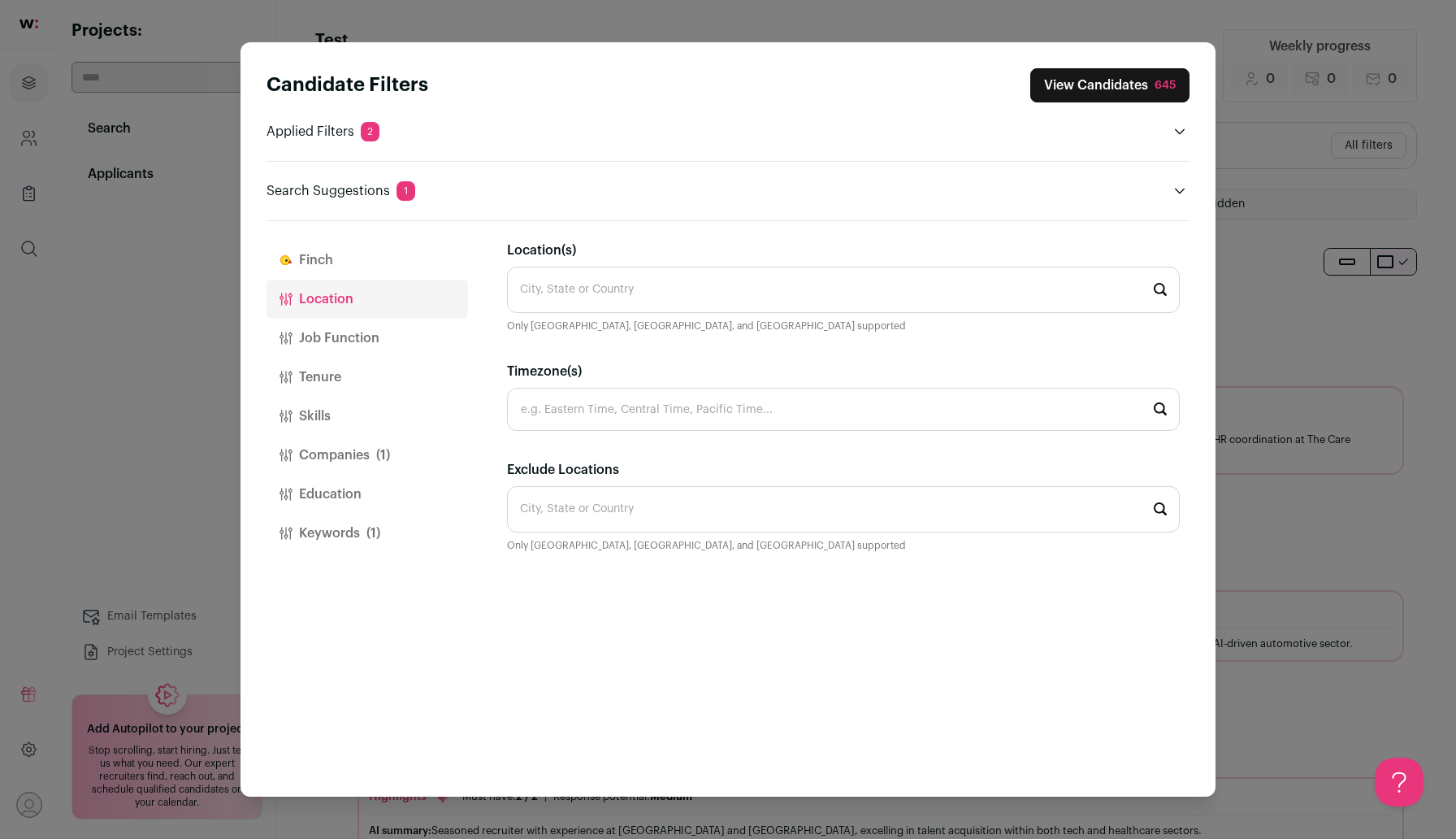
click at [611, 285] on input "Location(s)" at bounding box center [843, 290] width 672 height 47
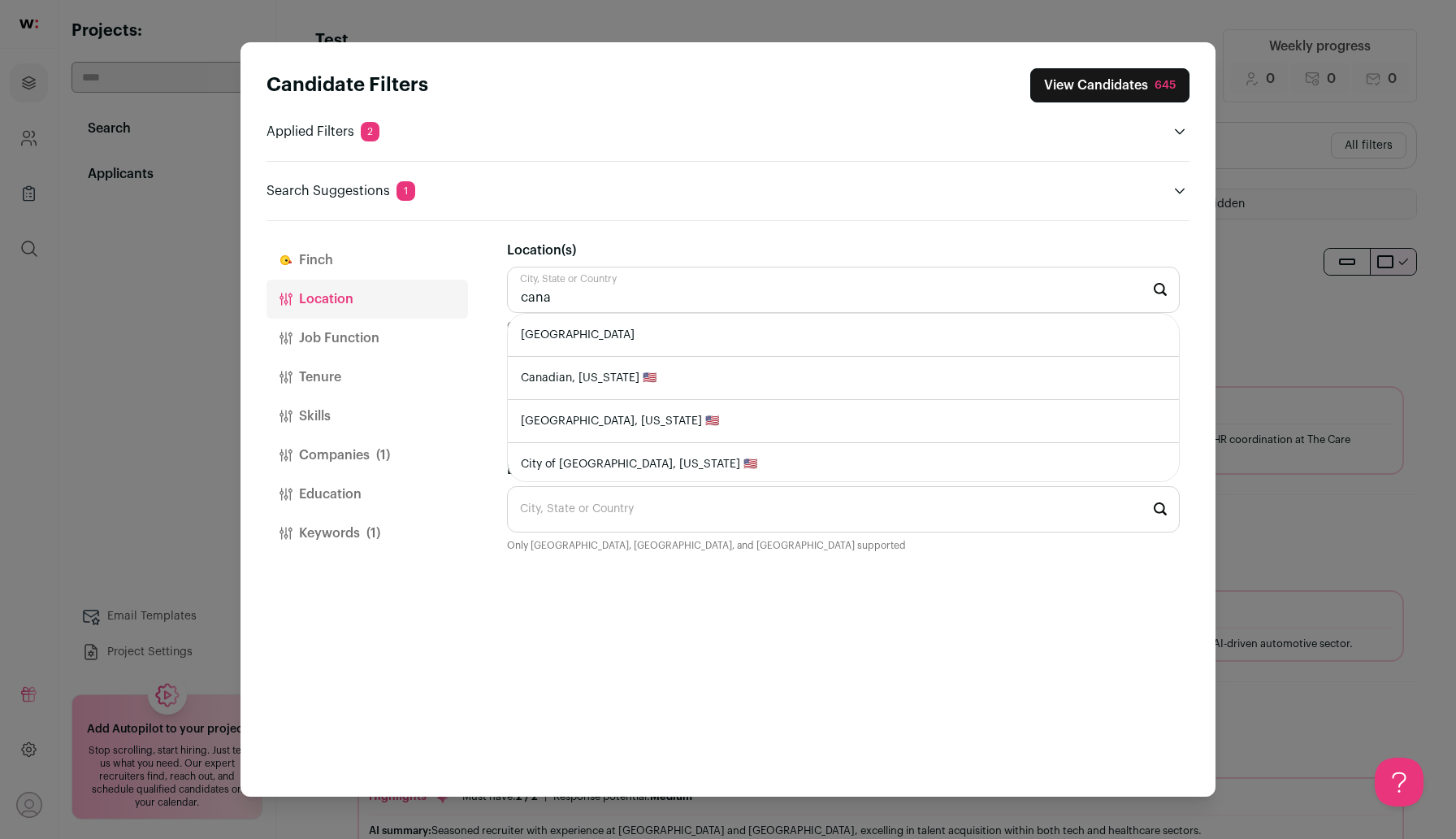
click at [599, 328] on li "[GEOGRAPHIC_DATA]" at bounding box center [843, 335] width 671 height 43
type input "[GEOGRAPHIC_DATA]"
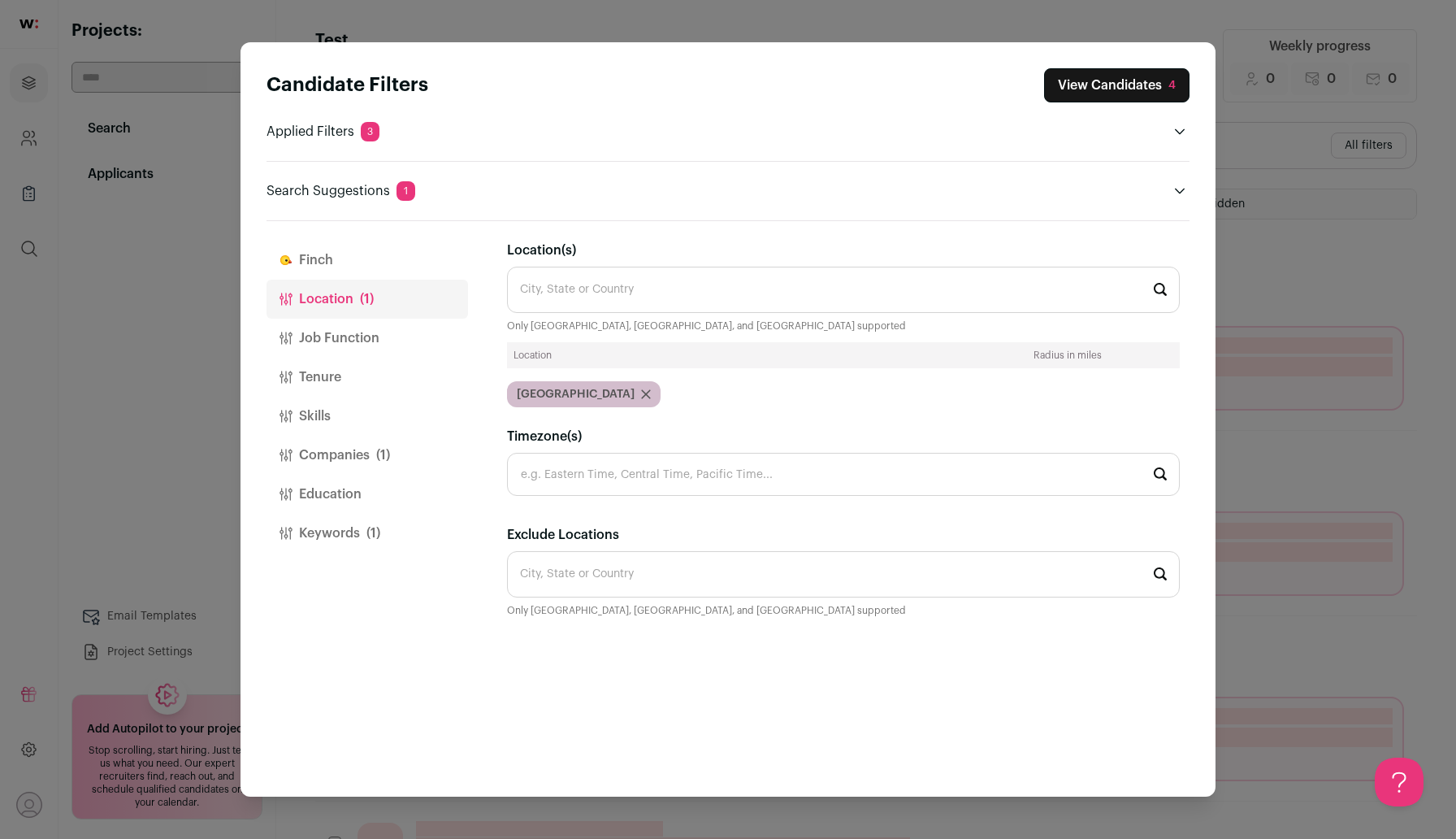
click at [1071, 87] on button "View Candidates 4" at bounding box center [1116, 85] width 145 height 34
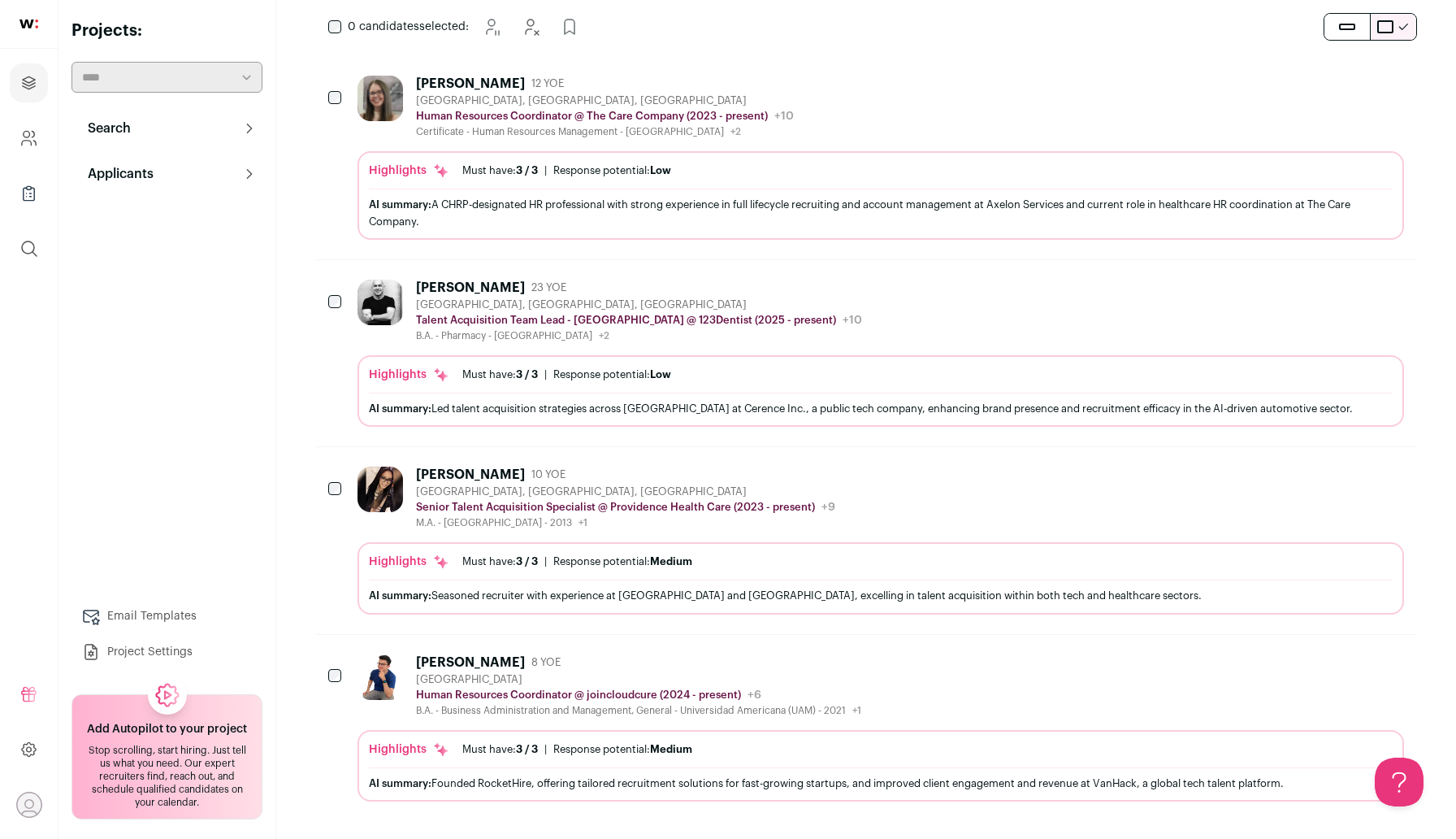
scroll to position [245, 0]
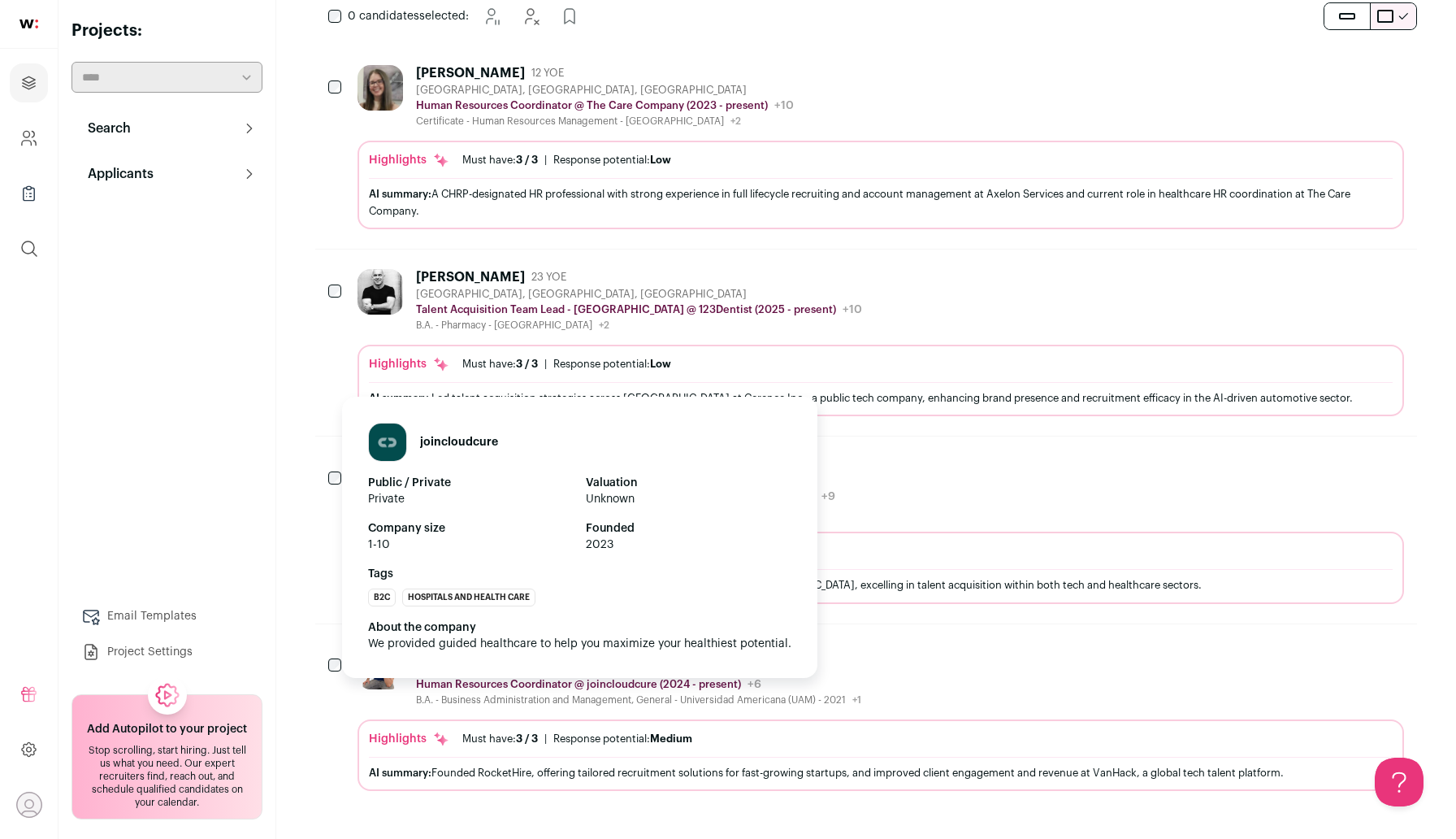
click at [457, 442] on h1 "joincloudcure" at bounding box center [459, 442] width 78 height 16
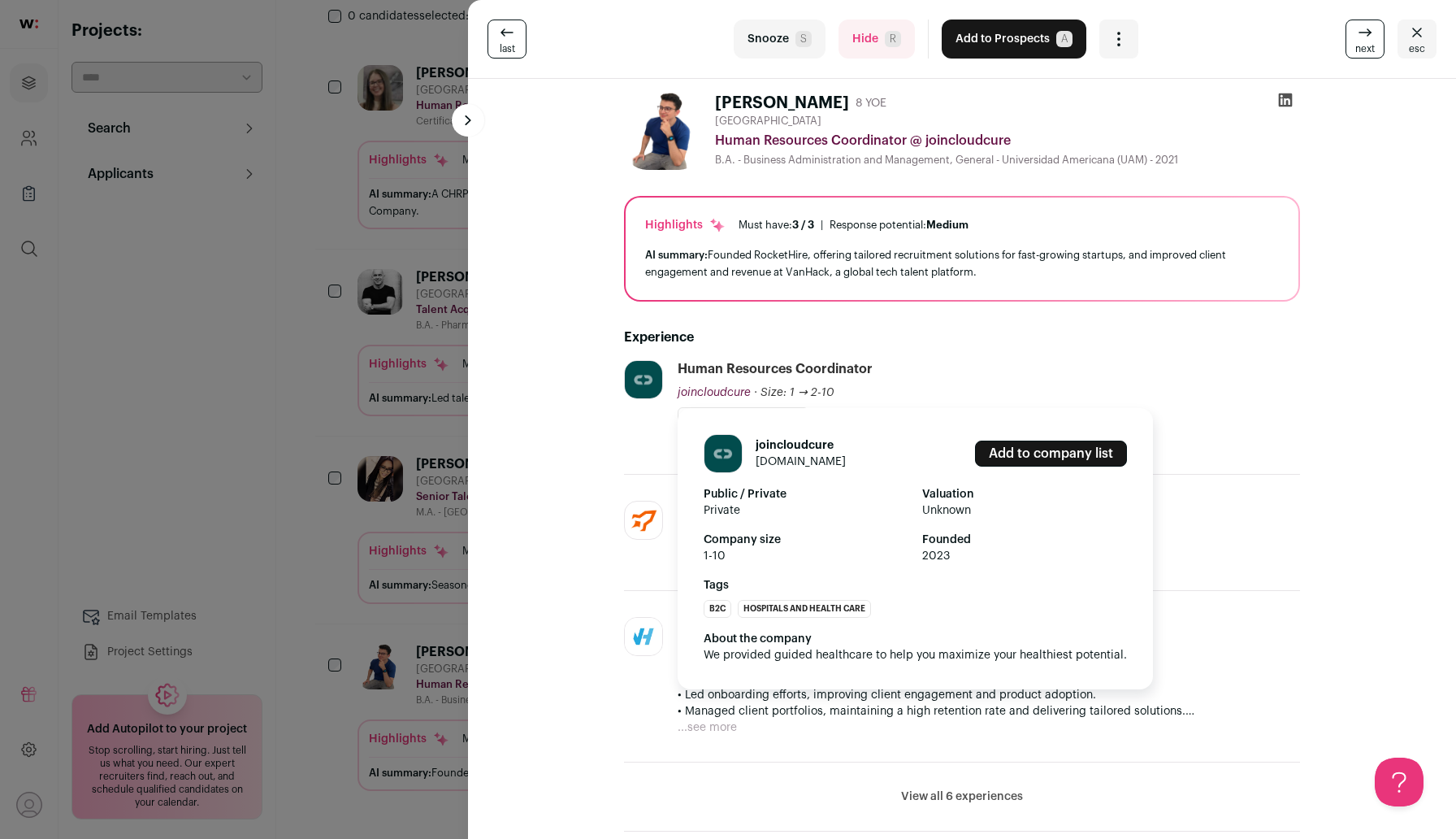
click at [722, 391] on span "joincloudcure" at bounding box center [714, 392] width 73 height 11
click at [801, 461] on link "[DOMAIN_NAME]" at bounding box center [801, 461] width 90 height 11
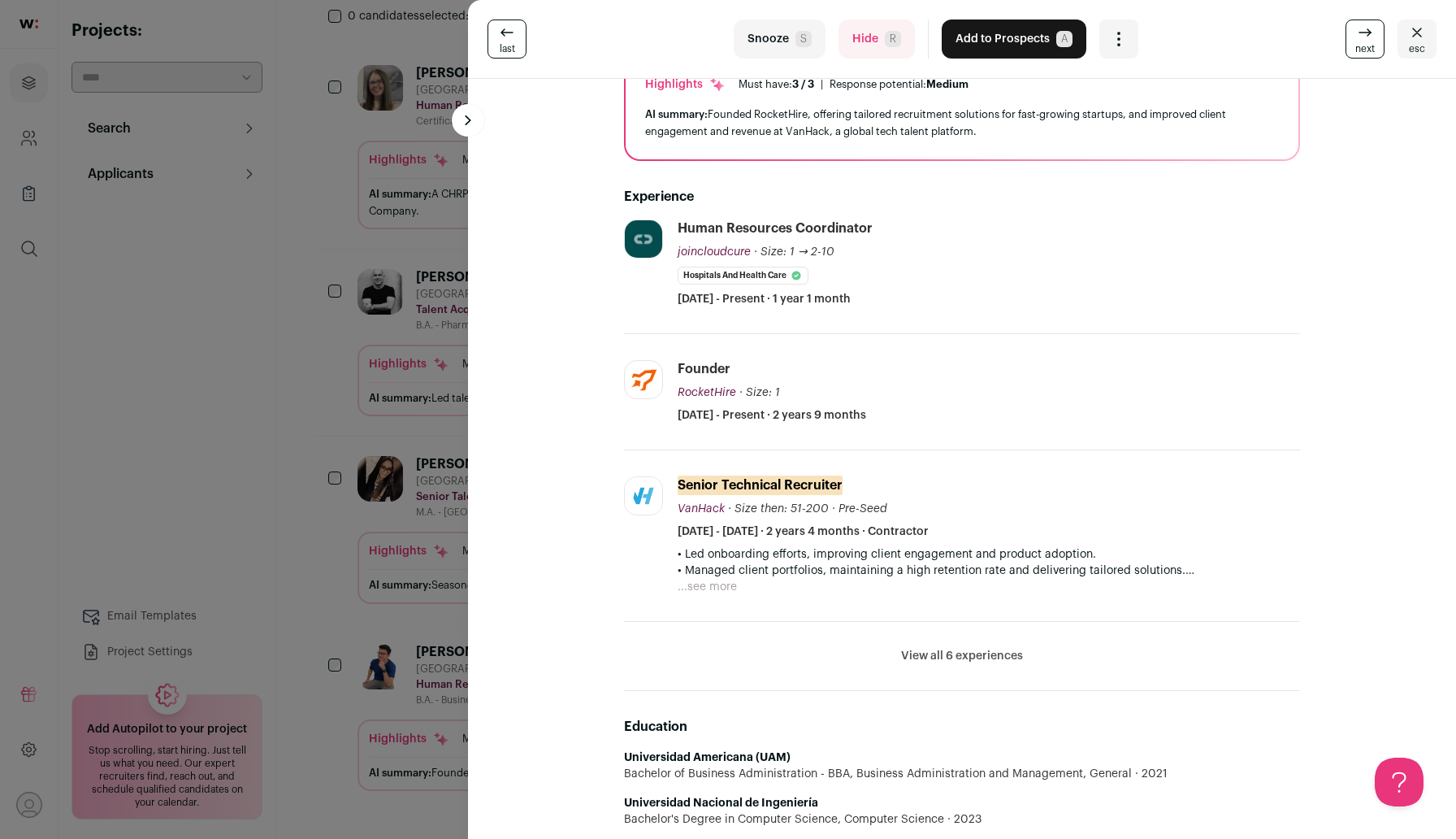
scroll to position [148, 0]
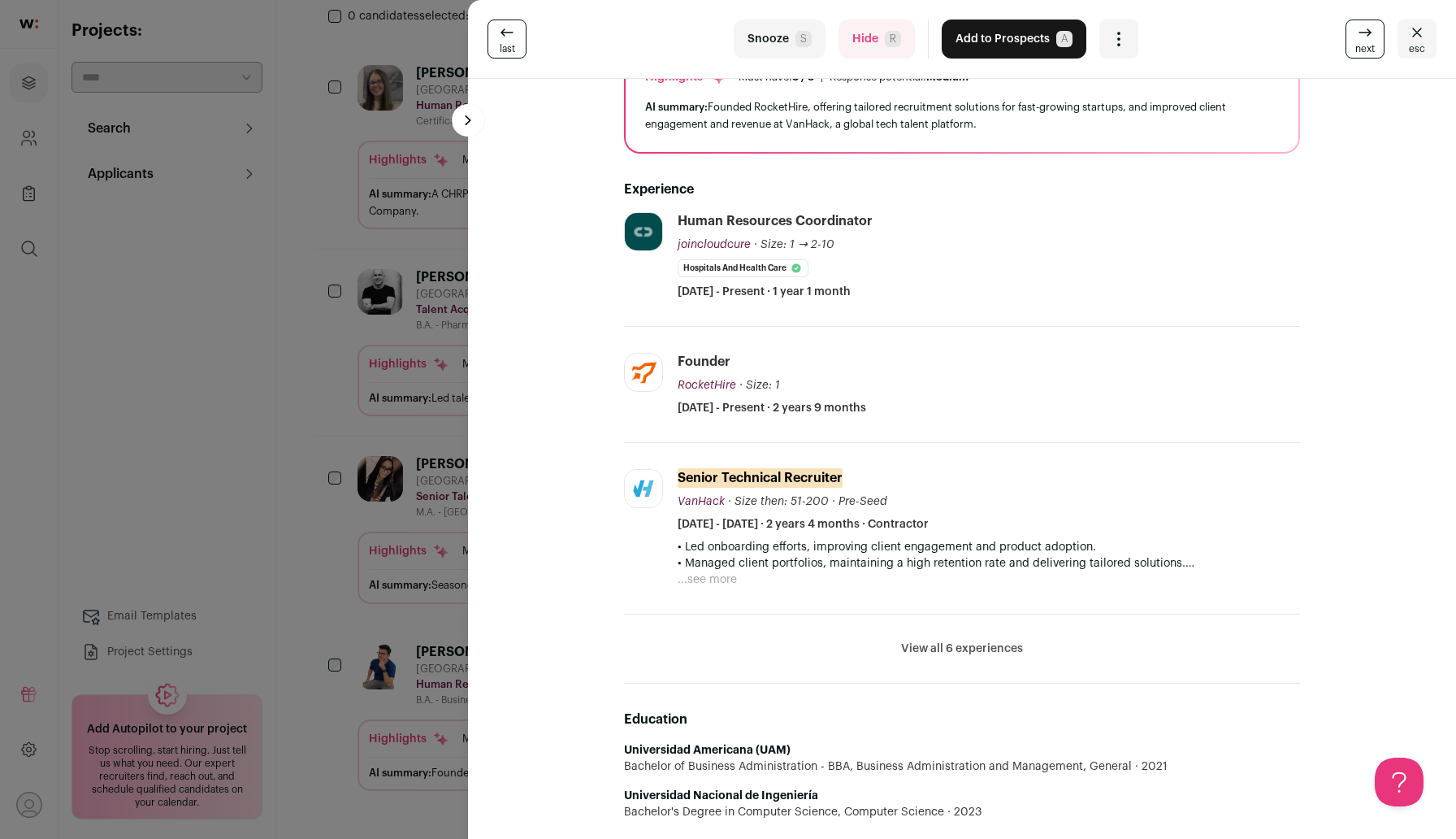
click at [322, 577] on div "last Snooze S Hide R Add to Prospects A Are you sure? [PERSON_NAME] is already …" at bounding box center [728, 420] width 1456 height 839
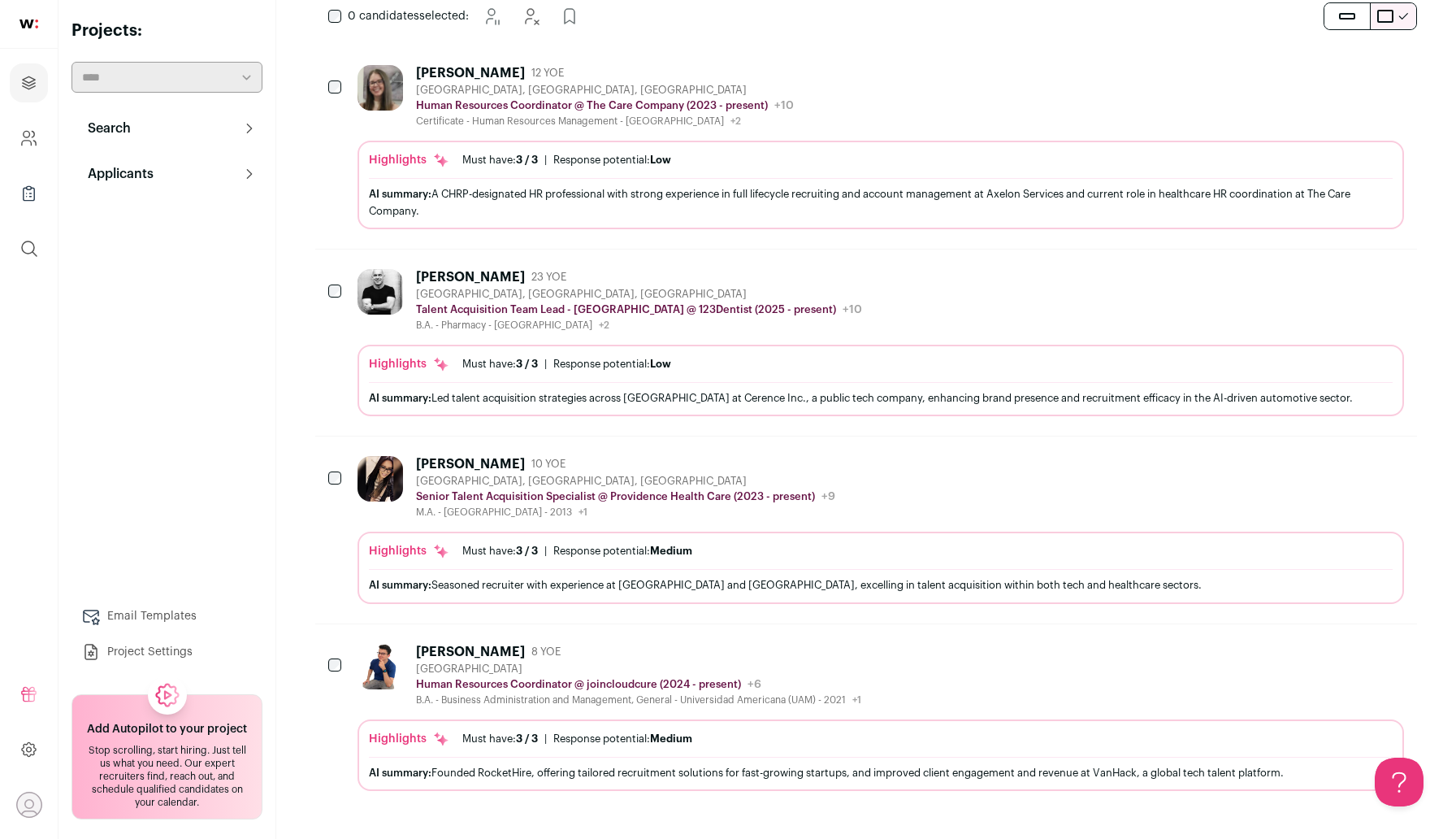
scroll to position [0, 0]
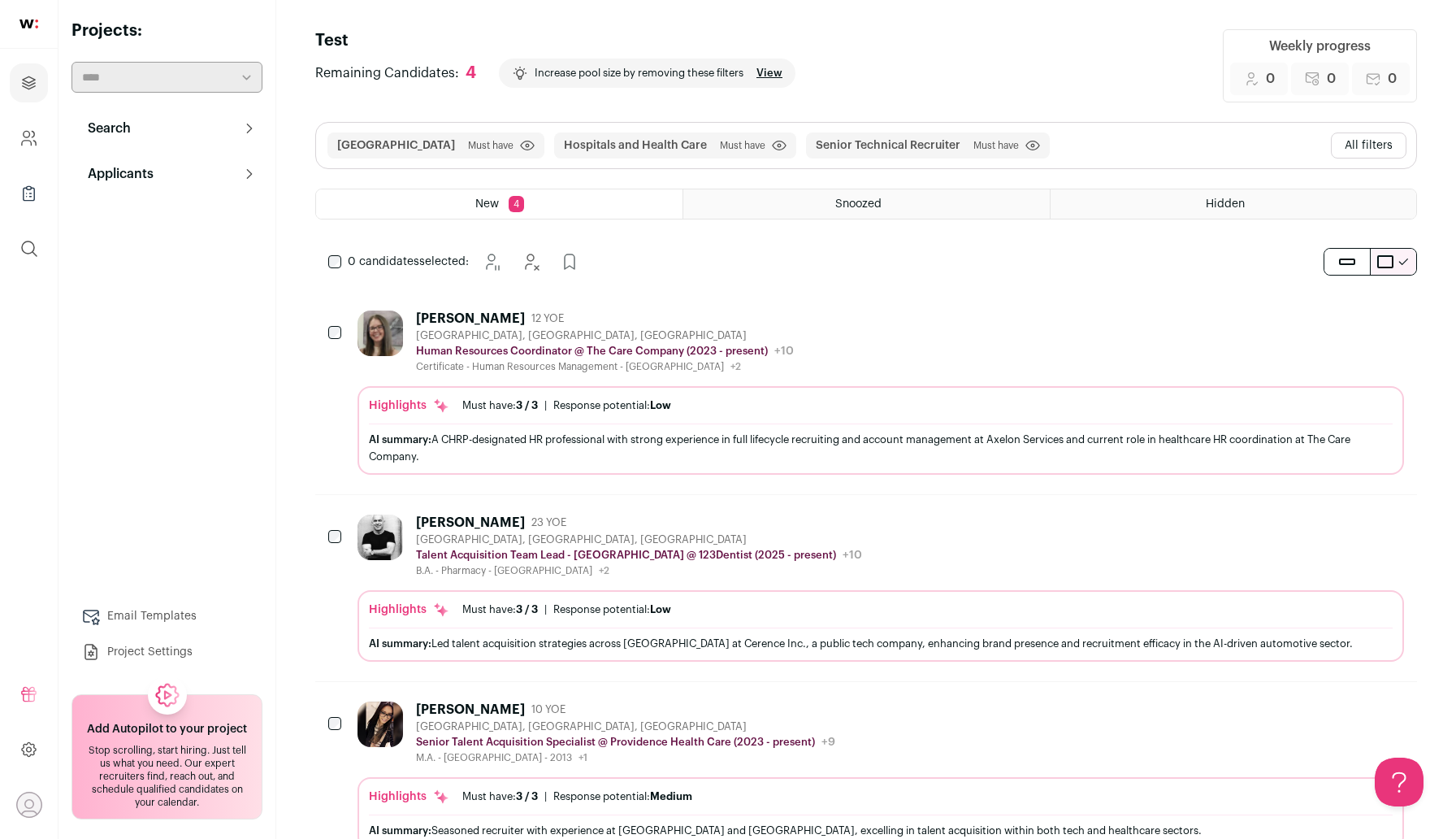
click at [1366, 149] on button "All filters" at bounding box center [1369, 145] width 76 height 26
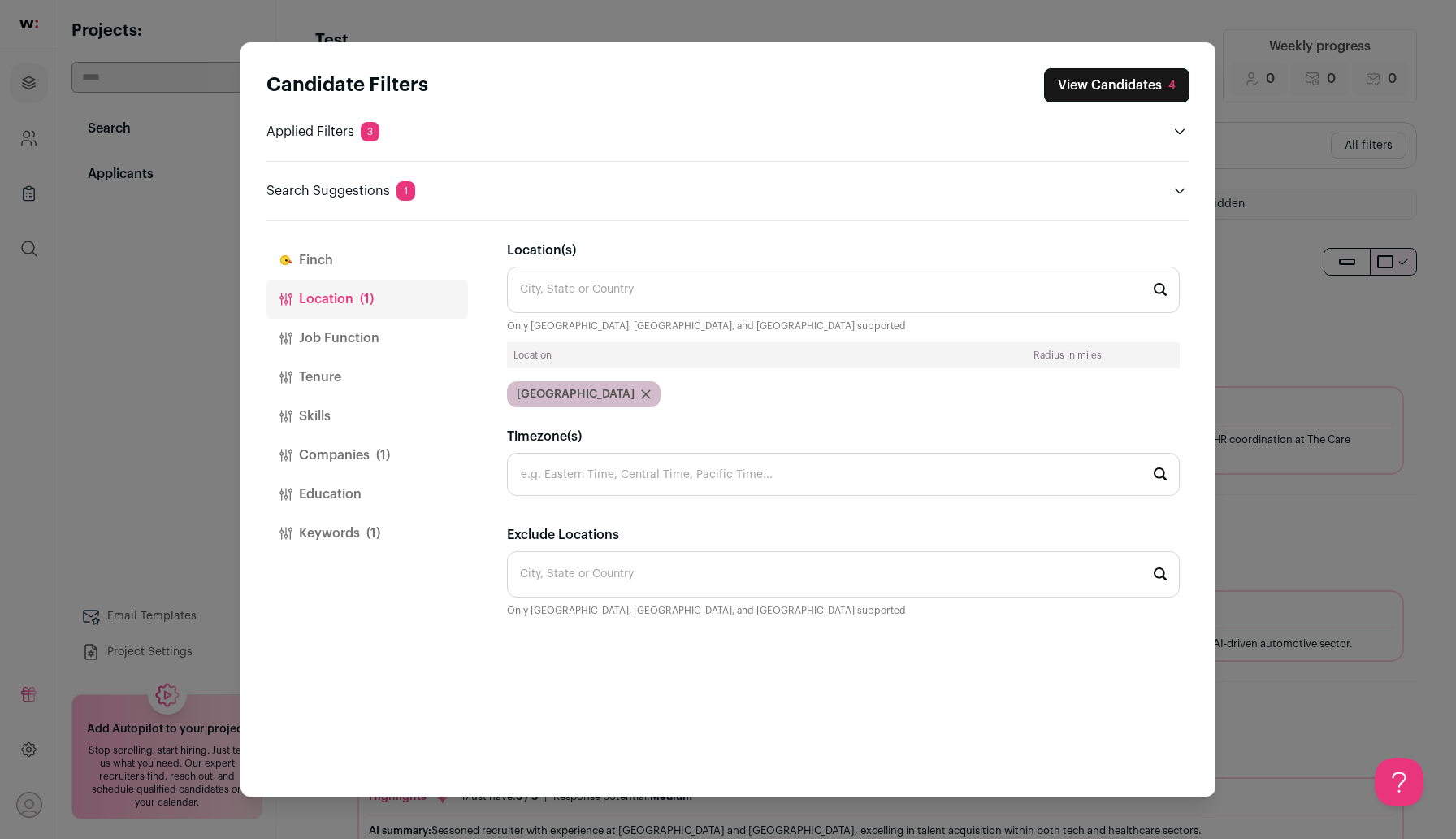
click at [641, 395] on icon "Close modal via background" at bounding box center [645, 393] width 9 height 9
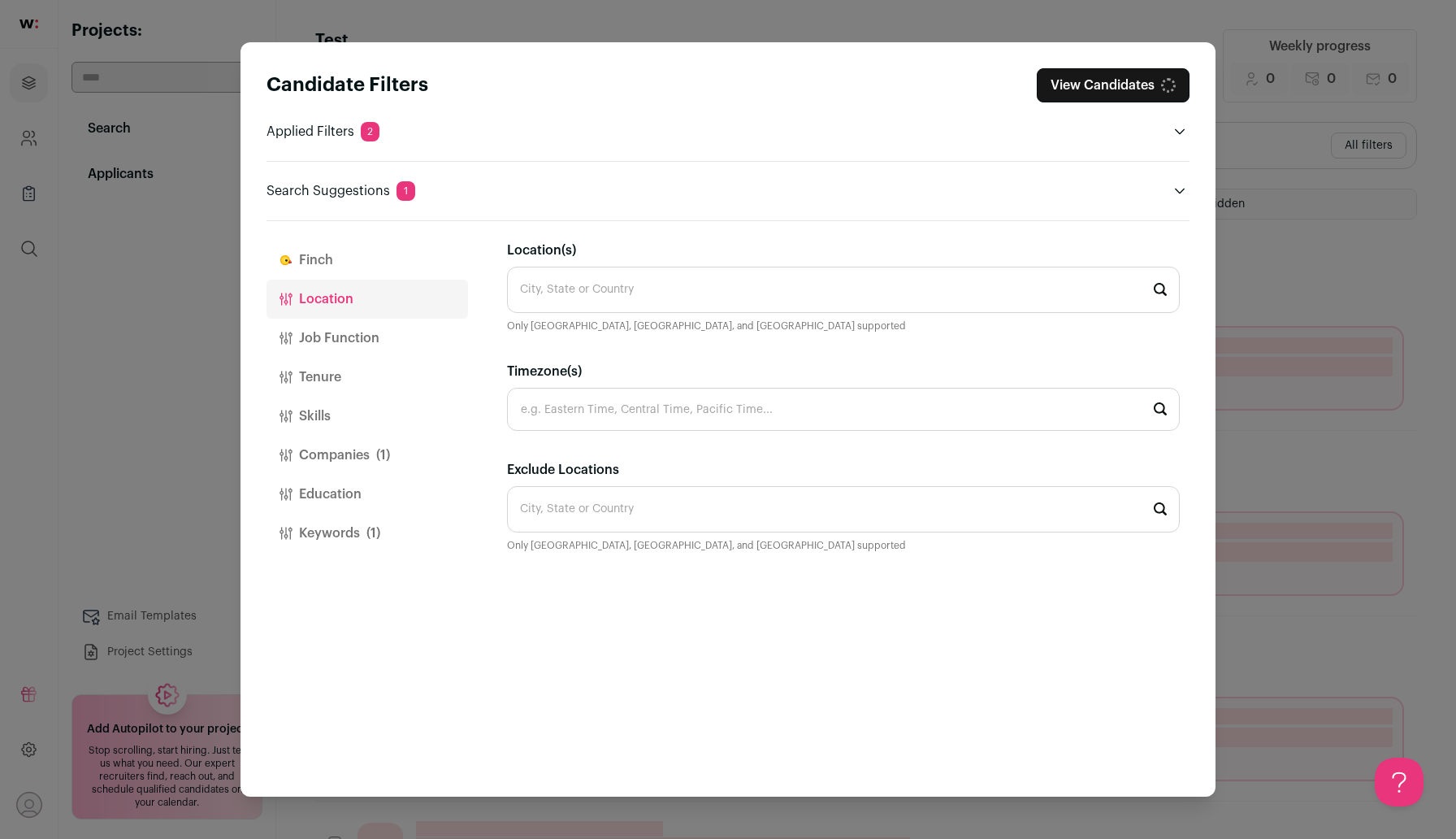
click at [616, 293] on input "Location(s)" at bounding box center [843, 290] width 672 height 47
paste input "alent Acquisition Lead"
click at [519, 296] on input "alent Acquisition Lead" at bounding box center [843, 290] width 672 height 47
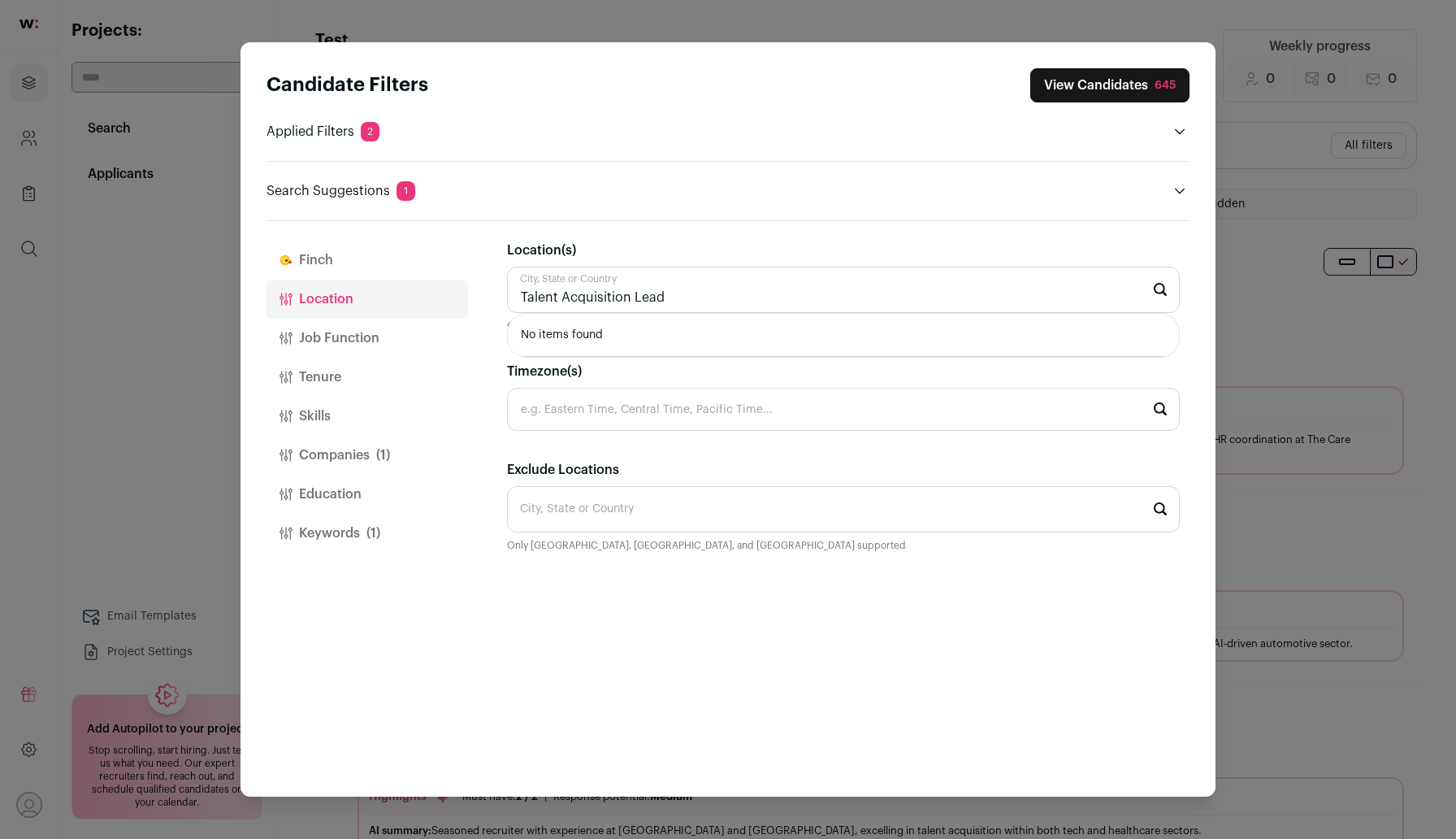
type input "Talent Acquisition Lead"
click at [740, 292] on input "Talent Acquisition Lead" at bounding box center [843, 290] width 672 height 47
click at [730, 289] on input "Talent Acquisition Lead" at bounding box center [843, 290] width 672 height 47
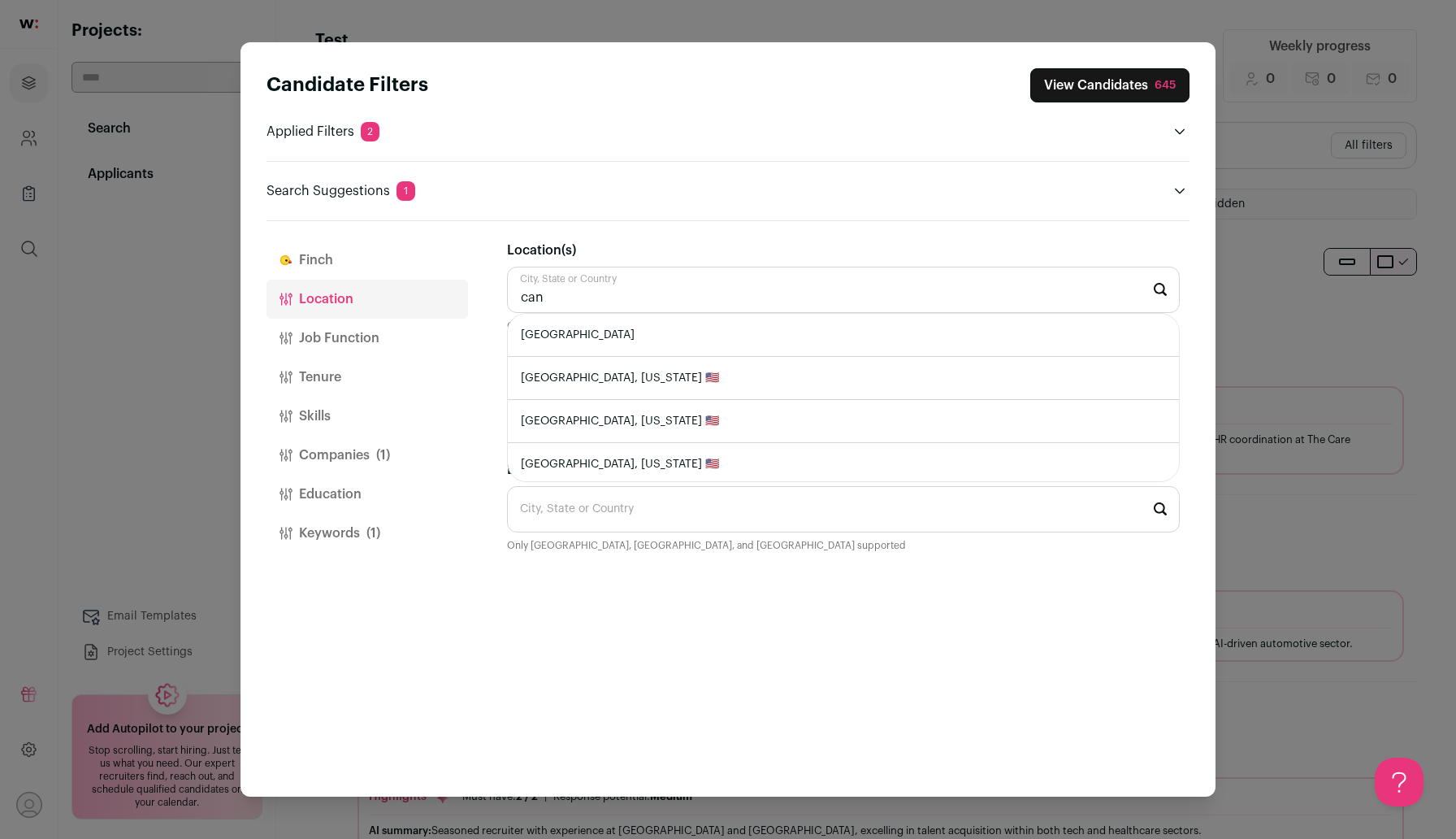
click at [689, 341] on li "[GEOGRAPHIC_DATA]" at bounding box center [843, 335] width 671 height 43
type input "[GEOGRAPHIC_DATA]"
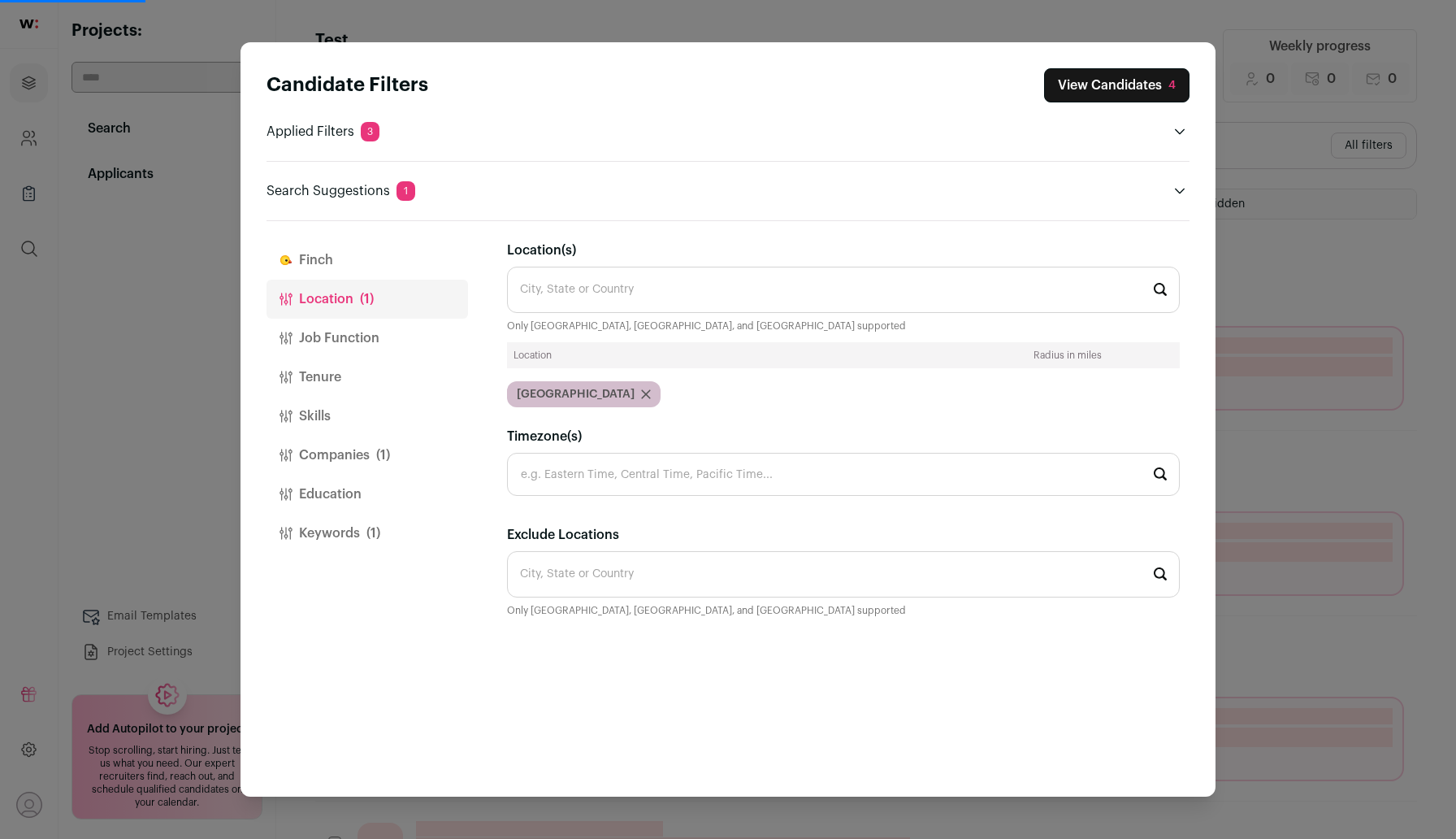
click at [331, 532] on button "Keywords (1)" at bounding box center [367, 533] width 201 height 39
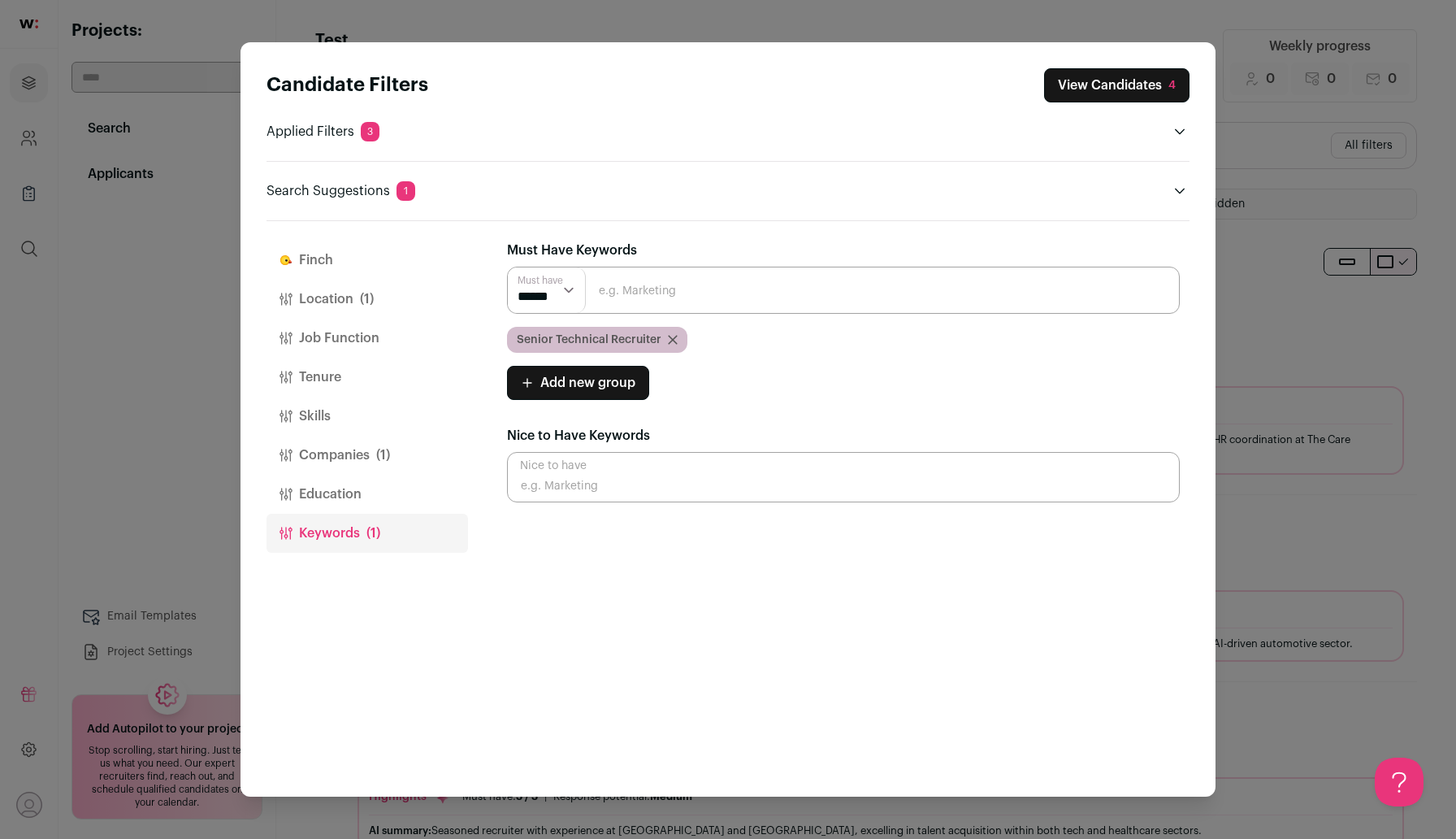
click at [669, 337] on icon "Close modal via background" at bounding box center [673, 340] width 8 height 8
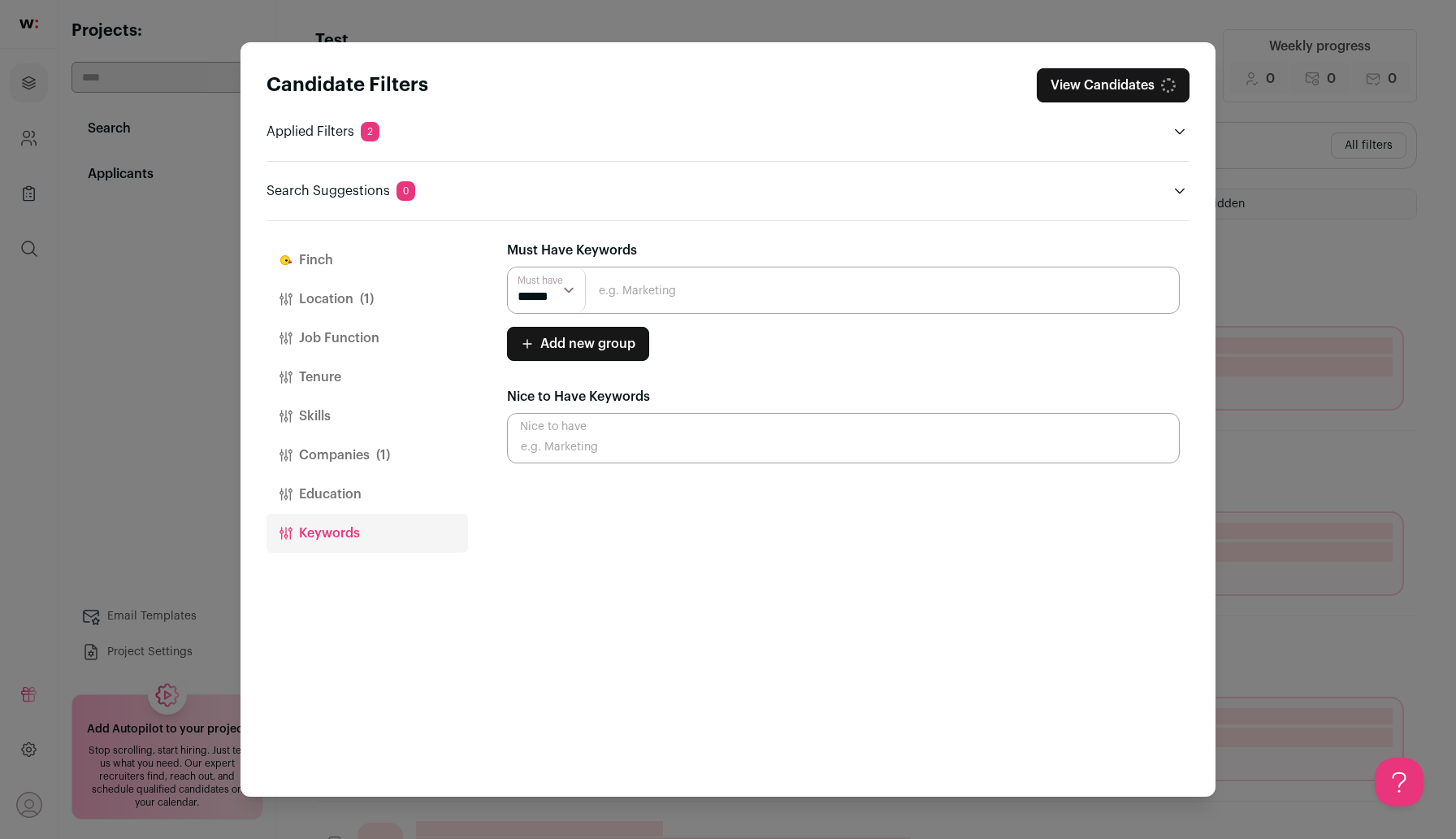
click at [674, 297] on input "Close modal via background" at bounding box center [843, 290] width 672 height 48
type input "Talent Acquisition Lead"
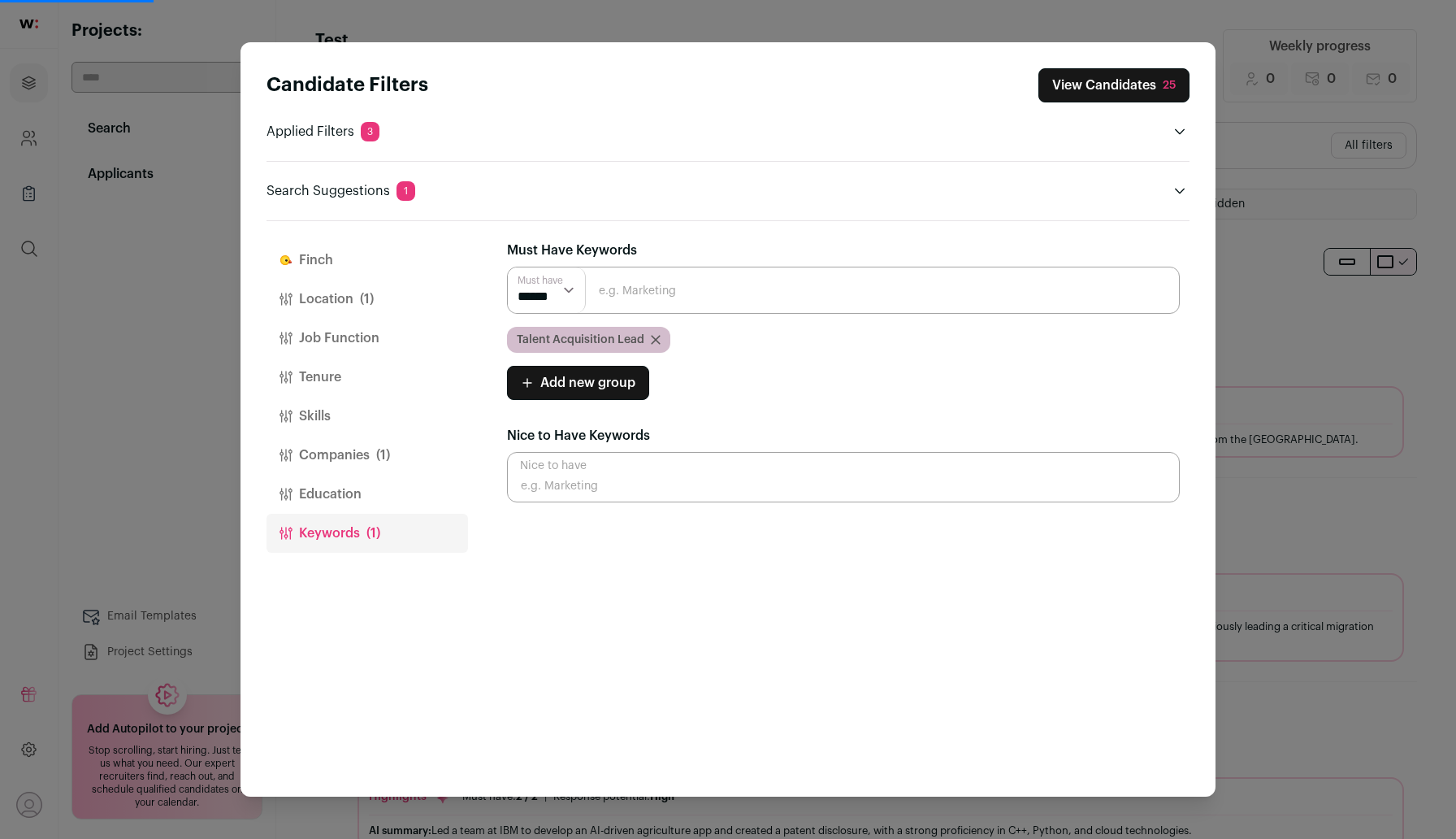
click at [1124, 93] on button "View Candidates 25" at bounding box center [1114, 85] width 151 height 34
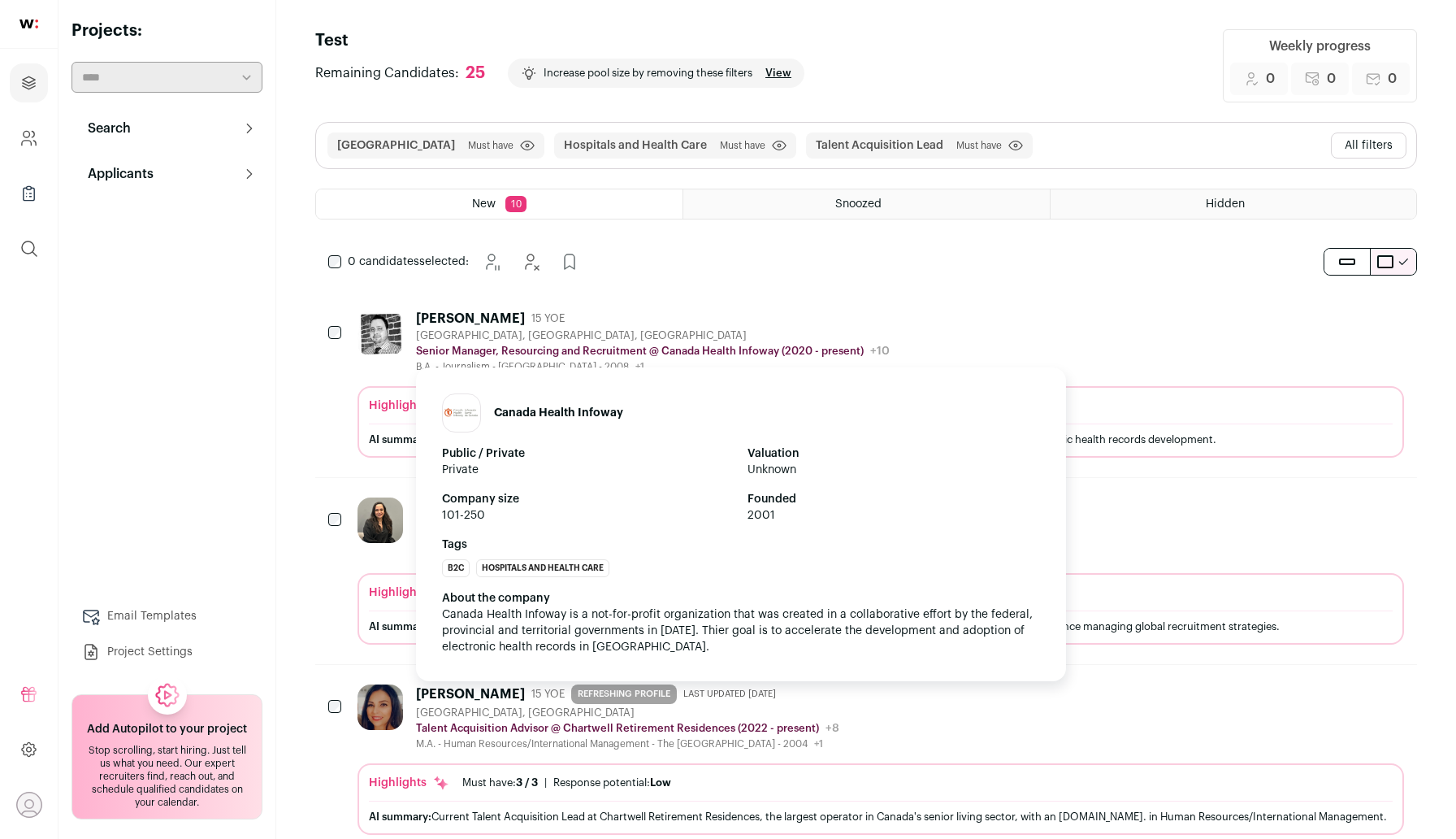
click at [463, 408] on img at bounding box center [462, 413] width 37 height 13
